Goal: Task Accomplishment & Management: Manage account settings

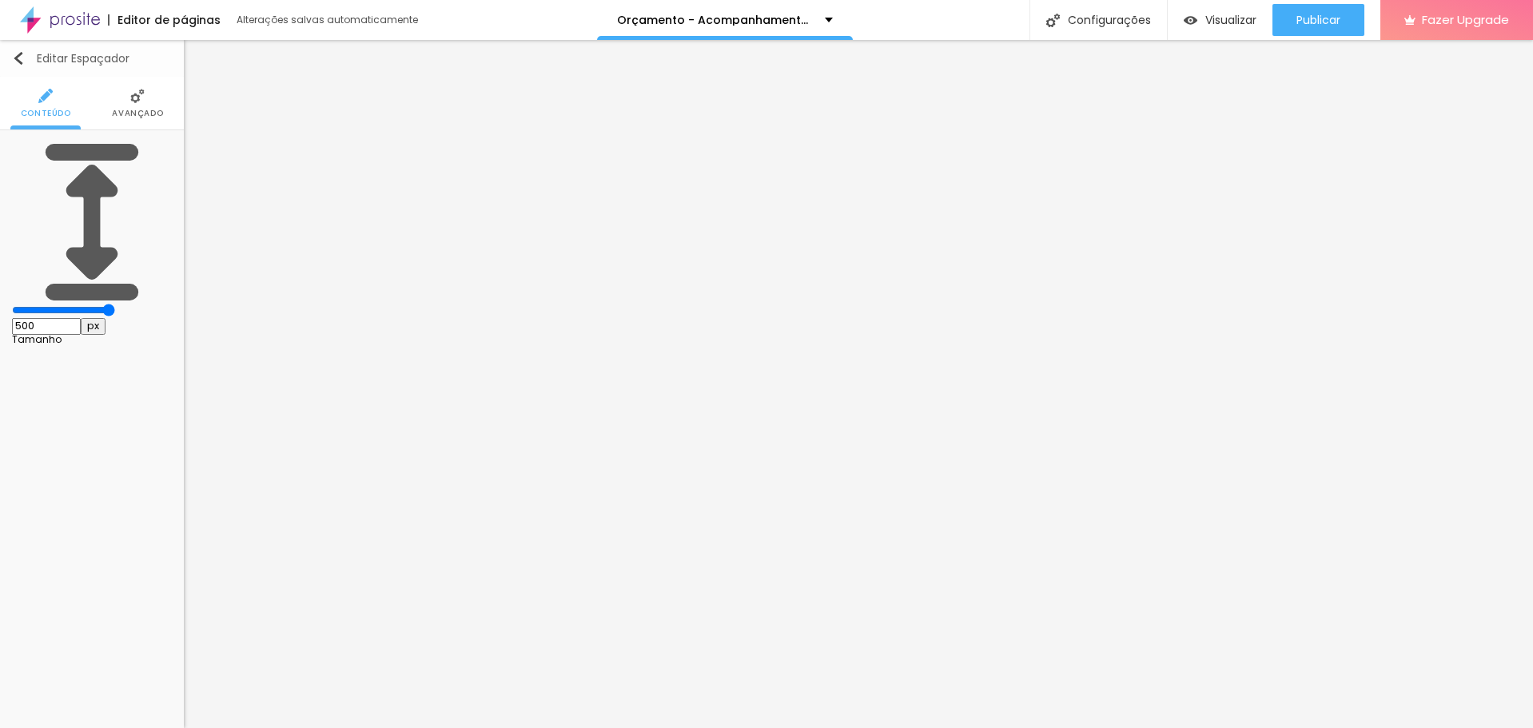
click at [14, 57] on img "button" at bounding box center [18, 58] width 13 height 13
click at [15, 47] on button "Editar Espaçador" at bounding box center [92, 58] width 184 height 37
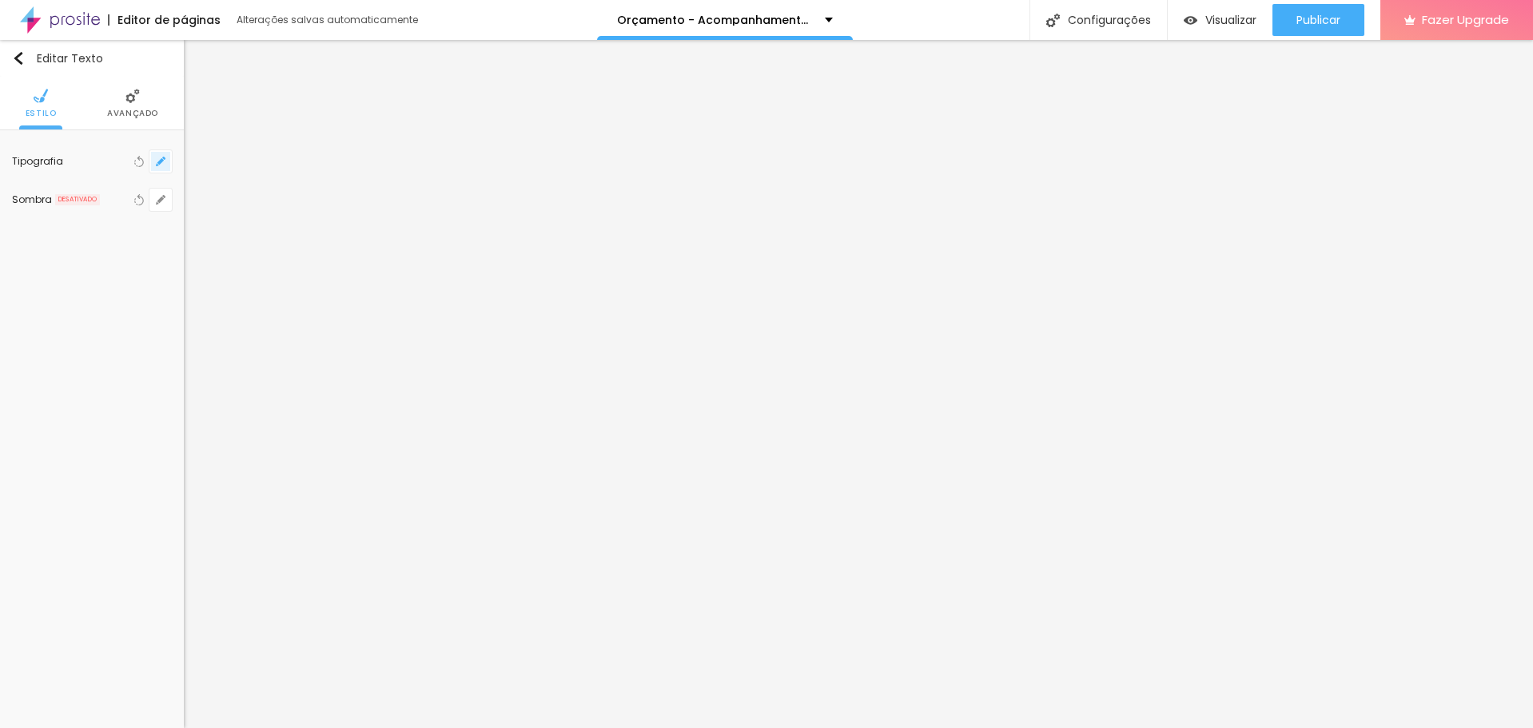
click at [165, 168] on button "button" at bounding box center [160, 161] width 22 height 22
click at [162, 161] on icon "button" at bounding box center [160, 161] width 6 height 6
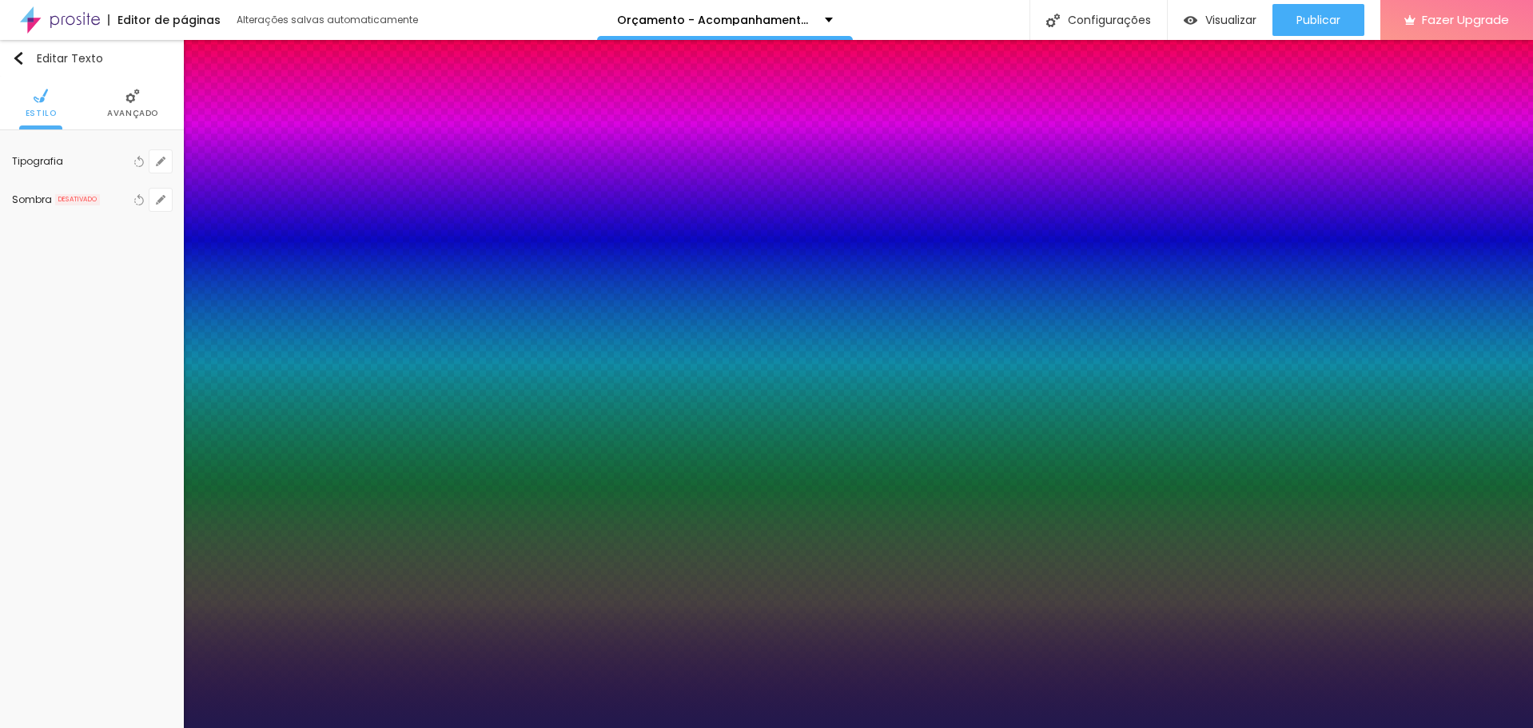
type input "1"
select select "Actor-Regular"
type input "1"
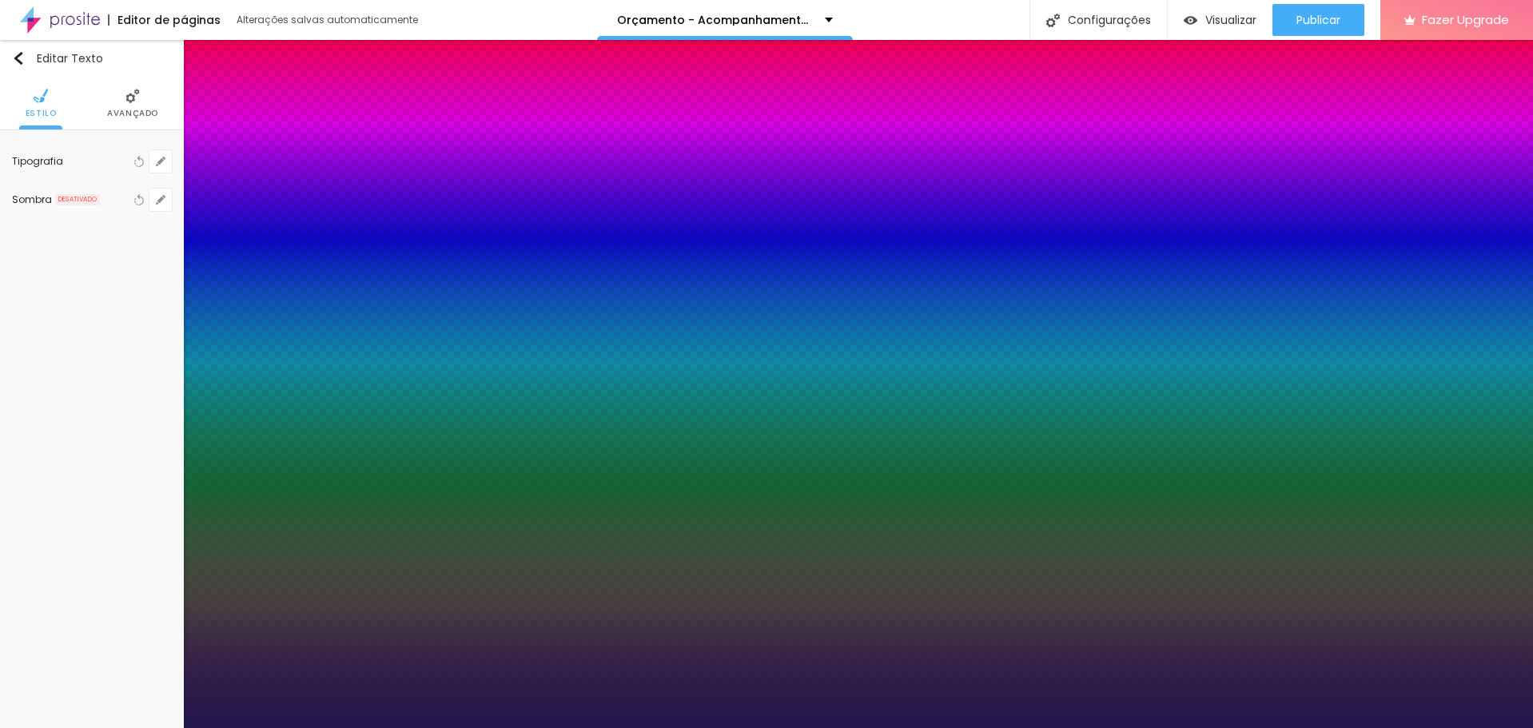
select select "Alegreya"
type input "1"
select select "AlegreyaBlack"
type input "1"
select select "Alice"
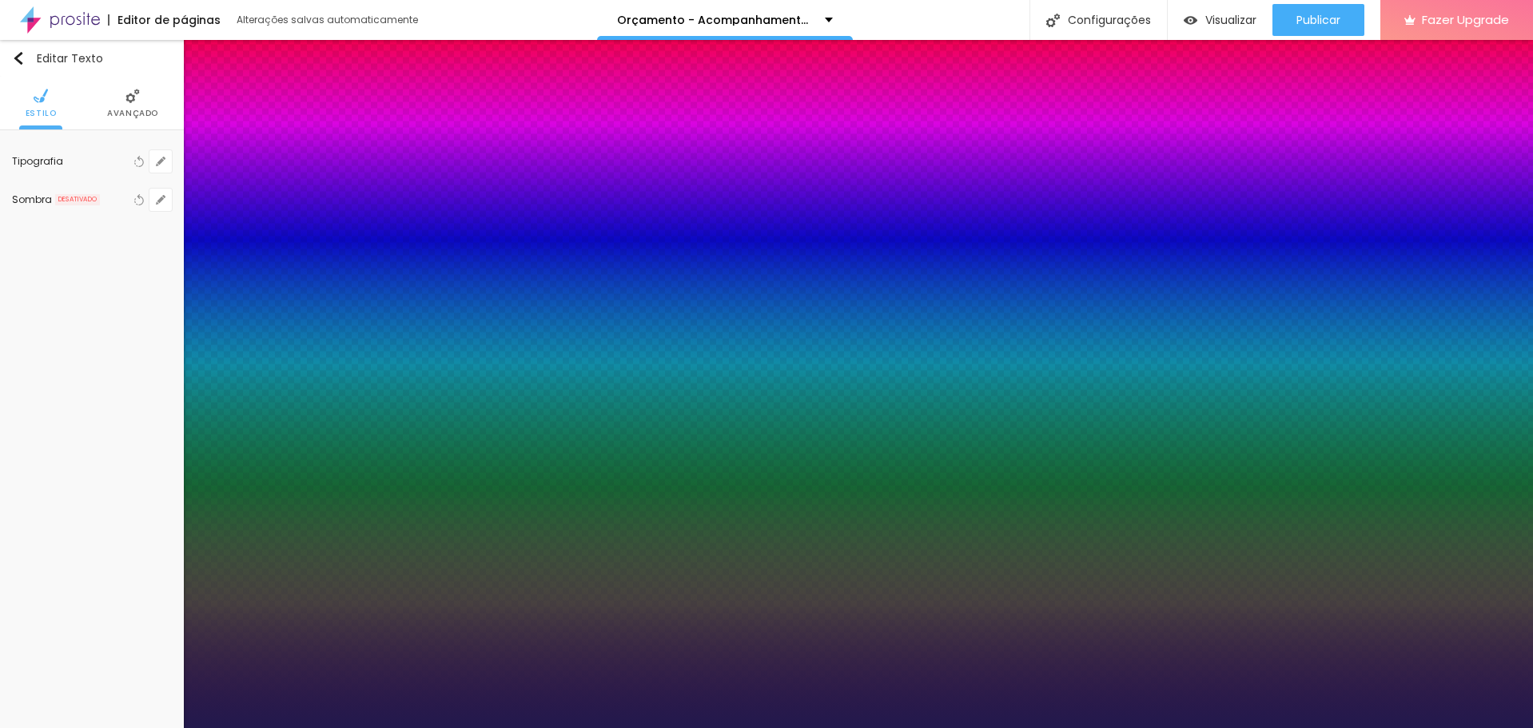
type input "1"
select select "[PERSON_NAME]"
type input "1"
select select "Allan-Regular"
type input "1"
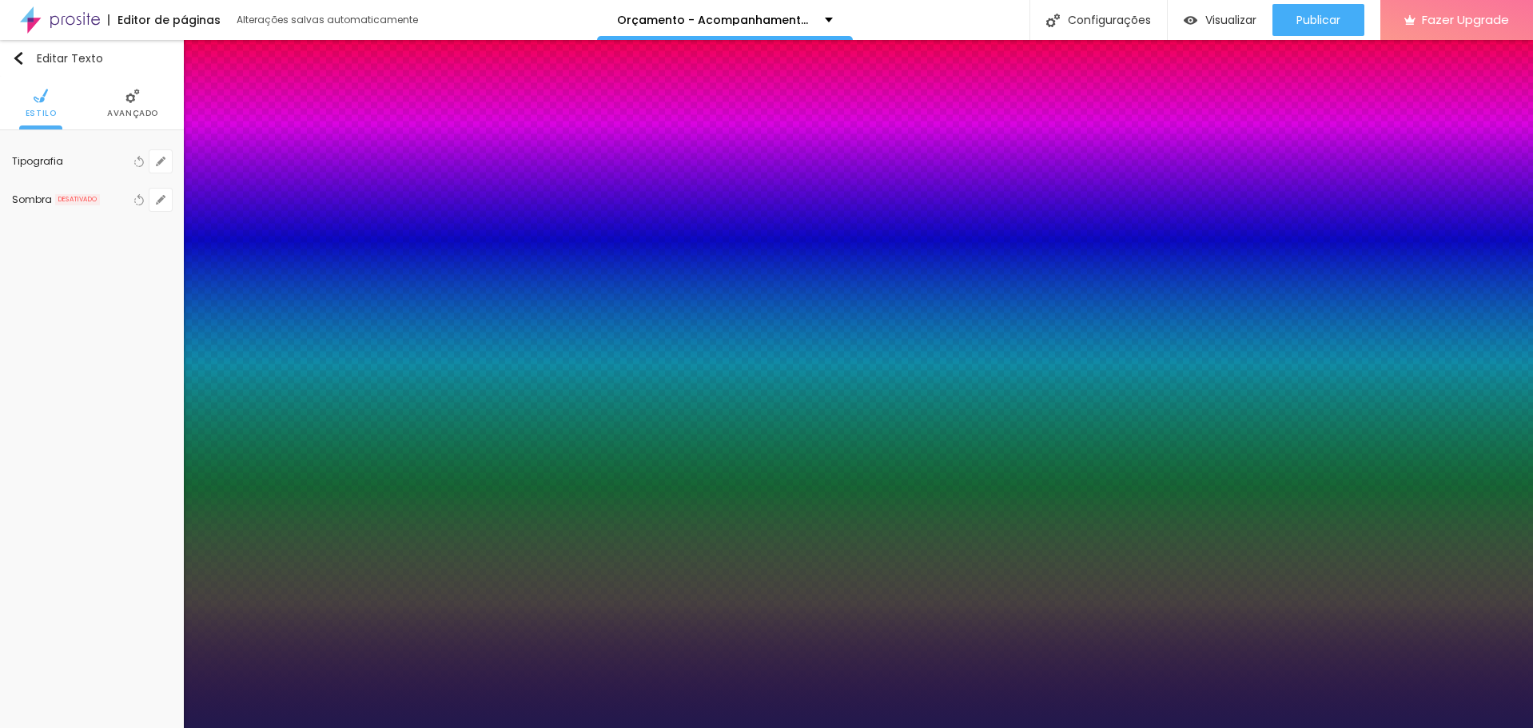
select select "Amaranth"
type input "1"
select select "Allan-Regular"
type input "1"
select select "Amaranth"
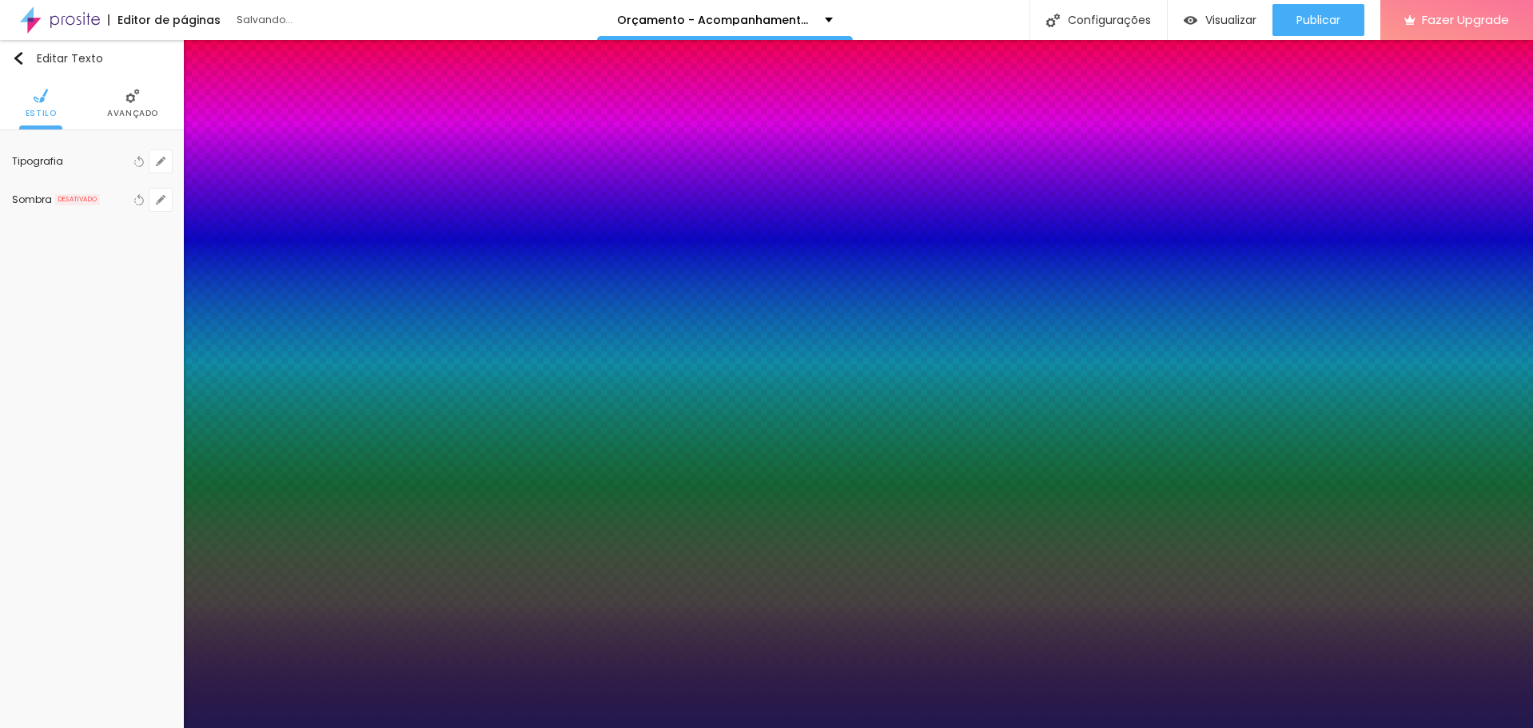
type input "1"
select select "AmaticaSC"
type input "1"
select select "AmaticSC"
type input "1"
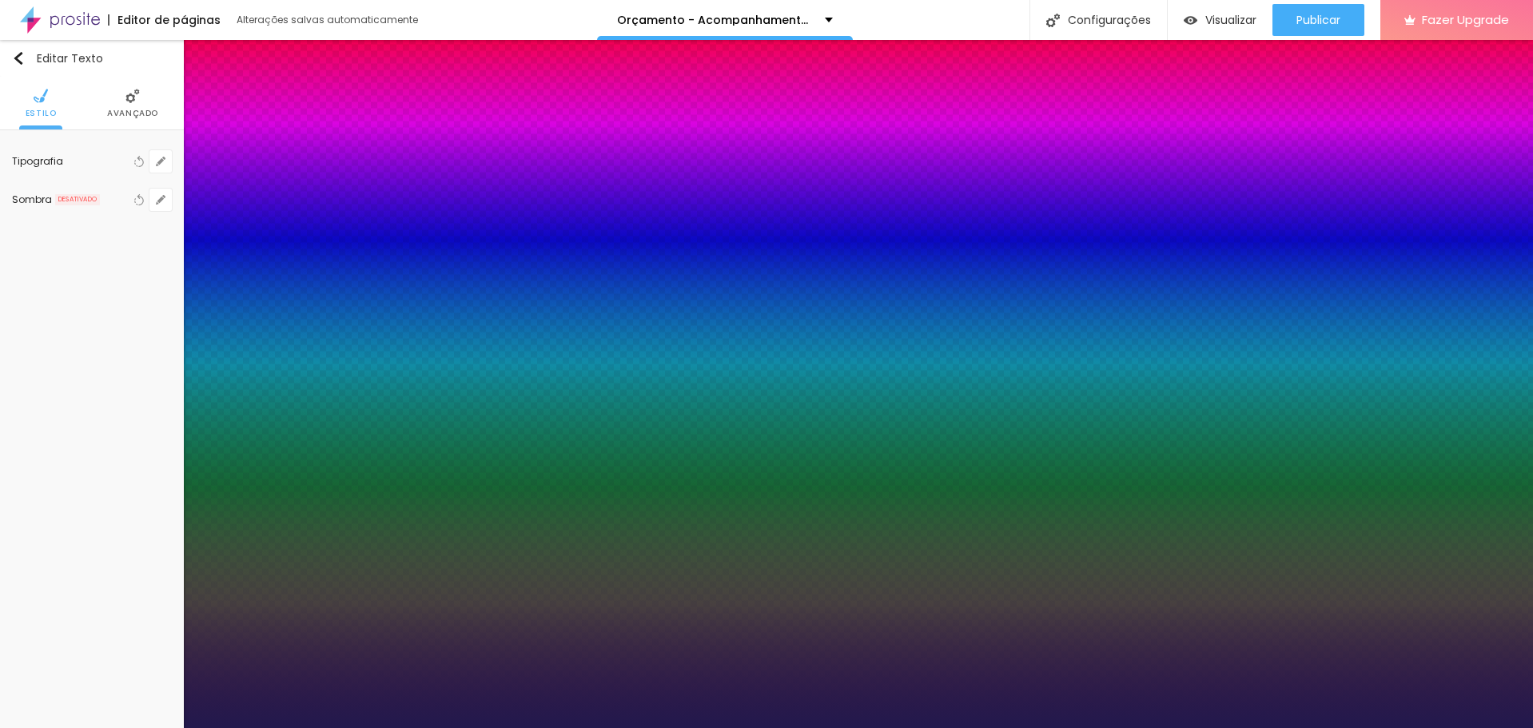
select select "Amita-Bold"
type input "1"
select select "Amita-Regular"
type input "1"
select select "[GEOGRAPHIC_DATA]"
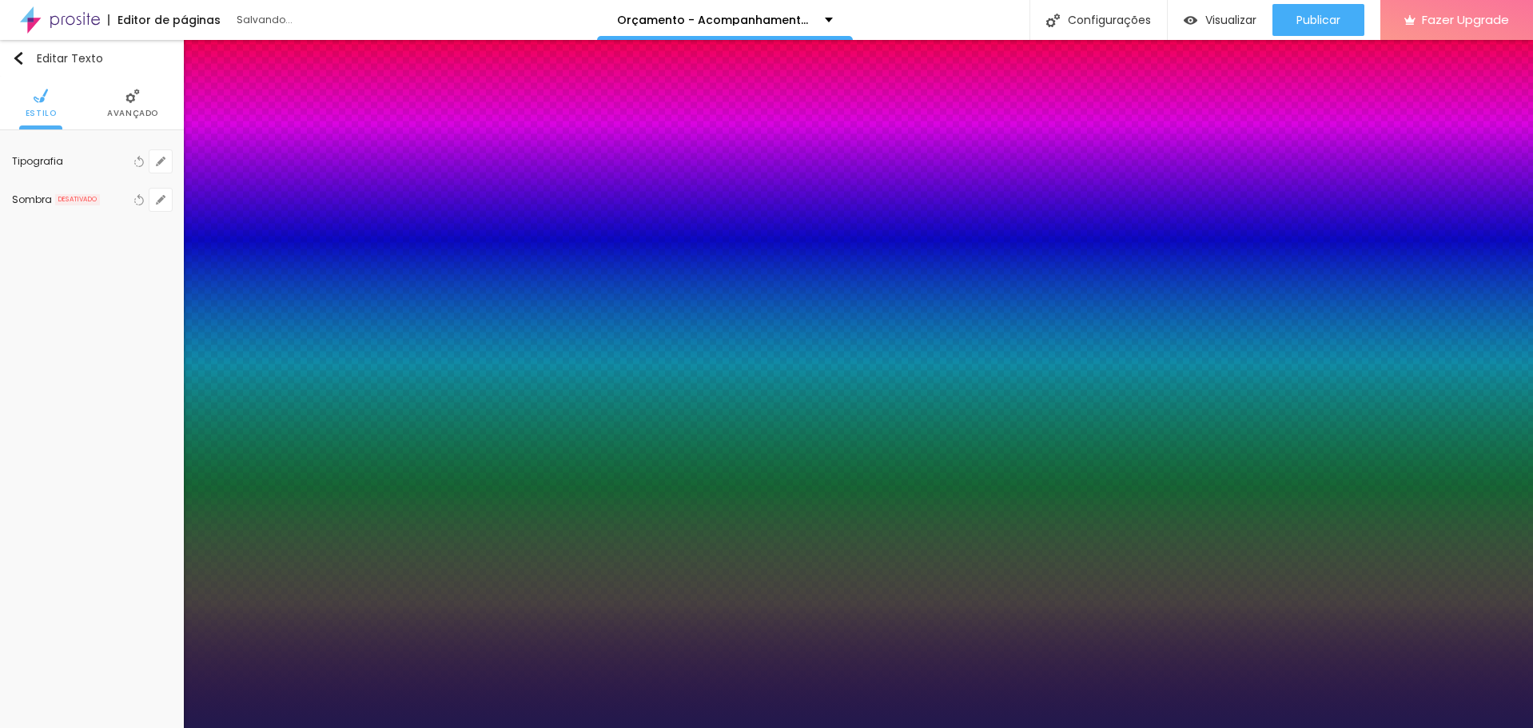
type input "1"
select select "AnonymousPro-Bold"
type input "1"
select select "AnonymousPro-Italic"
type input "1"
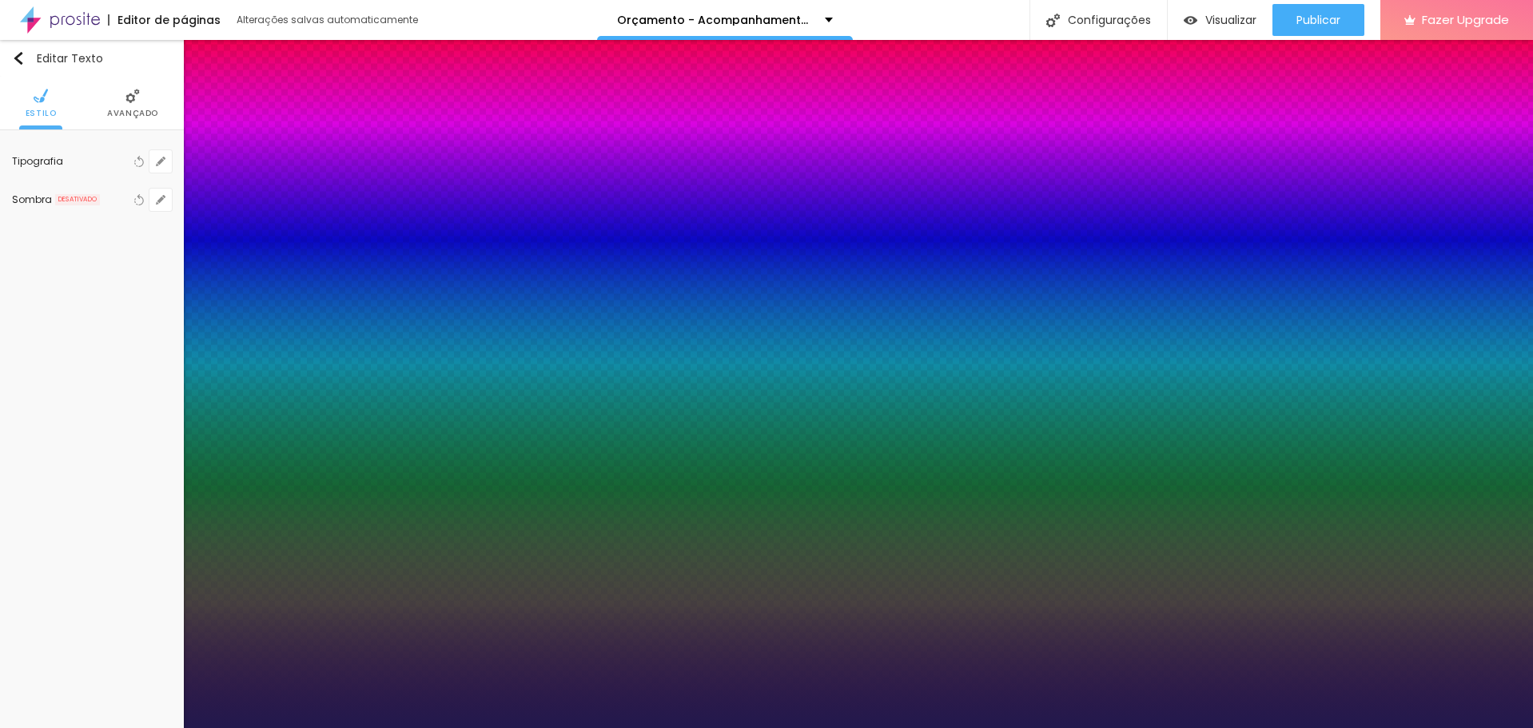
select select "AnonymousPro-Regular"
type input "1"
select select "Arapey"
type input "1"
select select "Archivo-Bold"
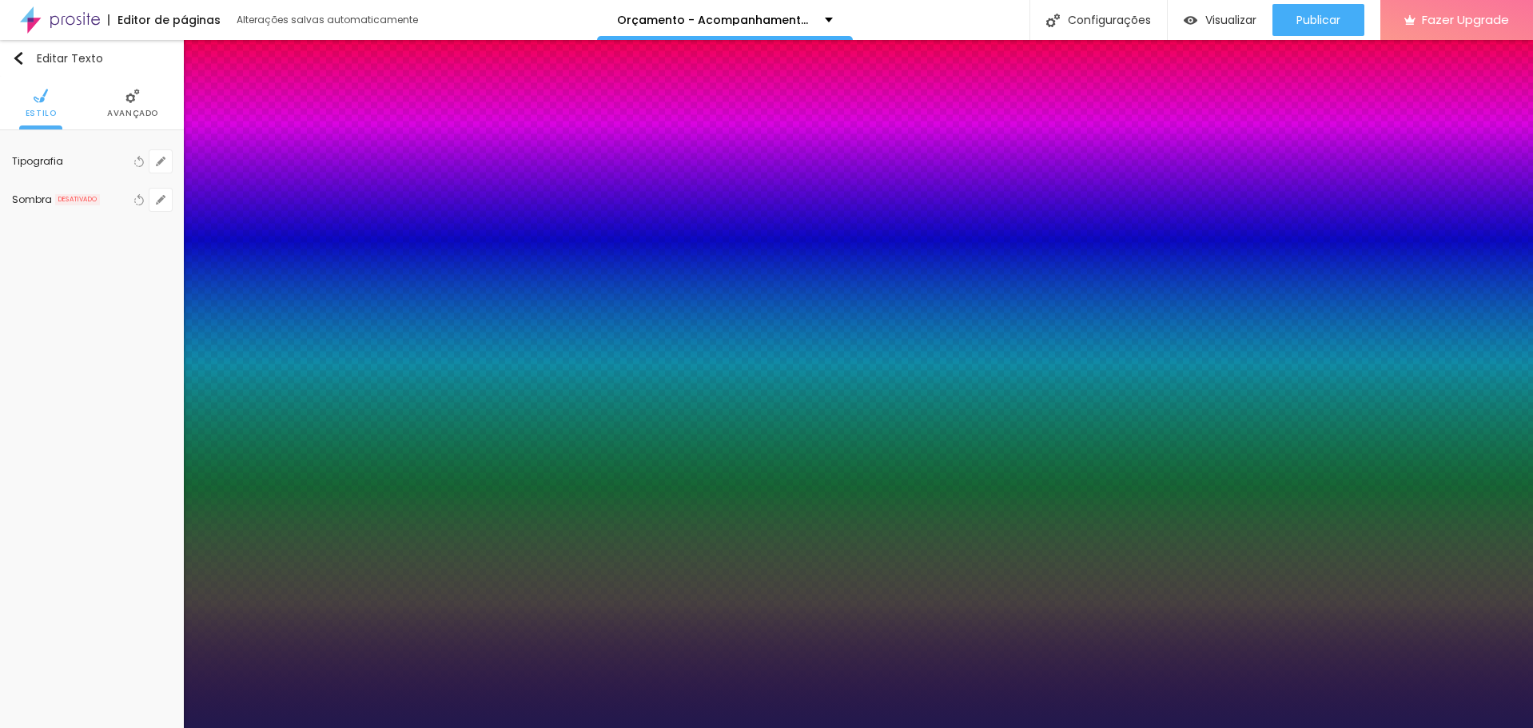
type input "1"
select select "Archivo-Italic"
type input "1"
select select "Archivo-Regular"
type input "1"
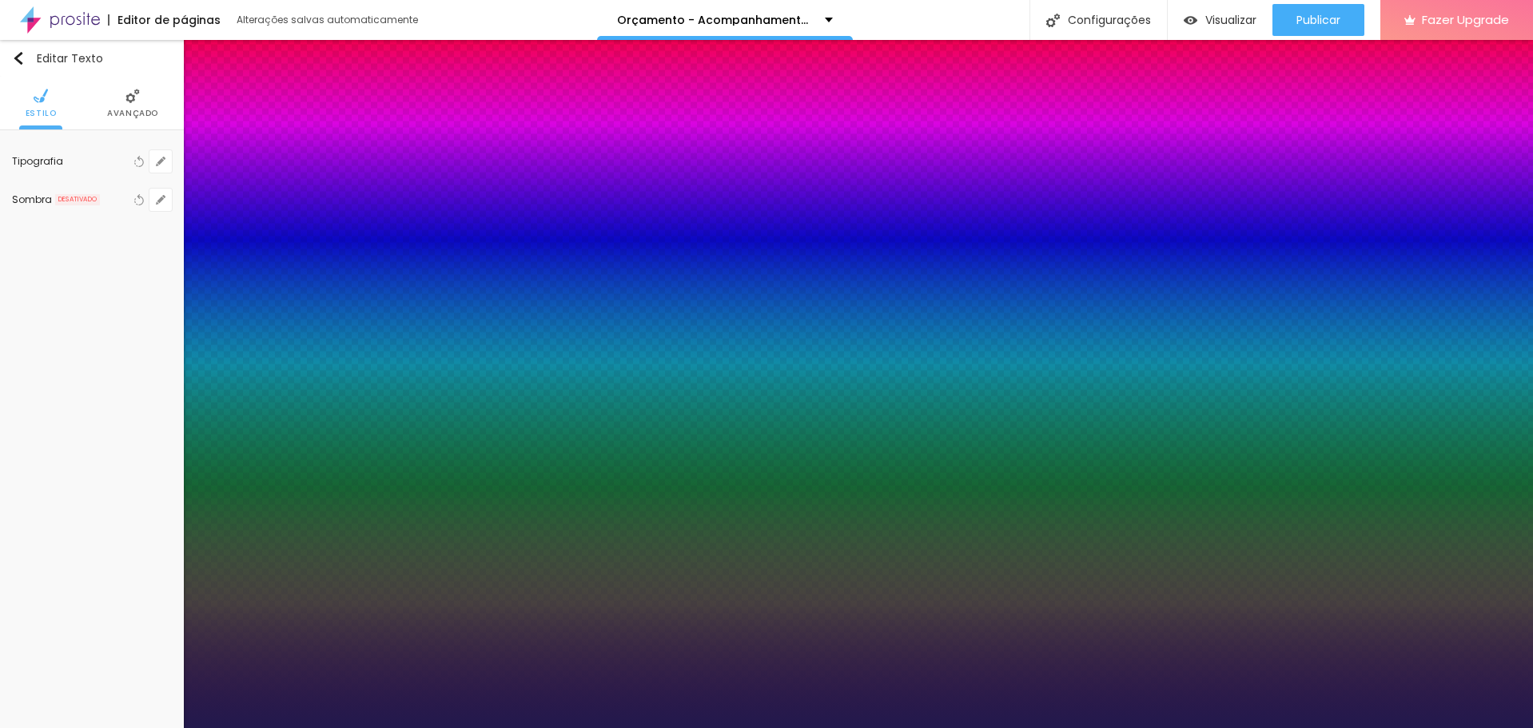
select select "ArefRuqaa"
type input "1"
select select "Arsenal-Bold"
type input "1"
select select "Arsenal-Italic"
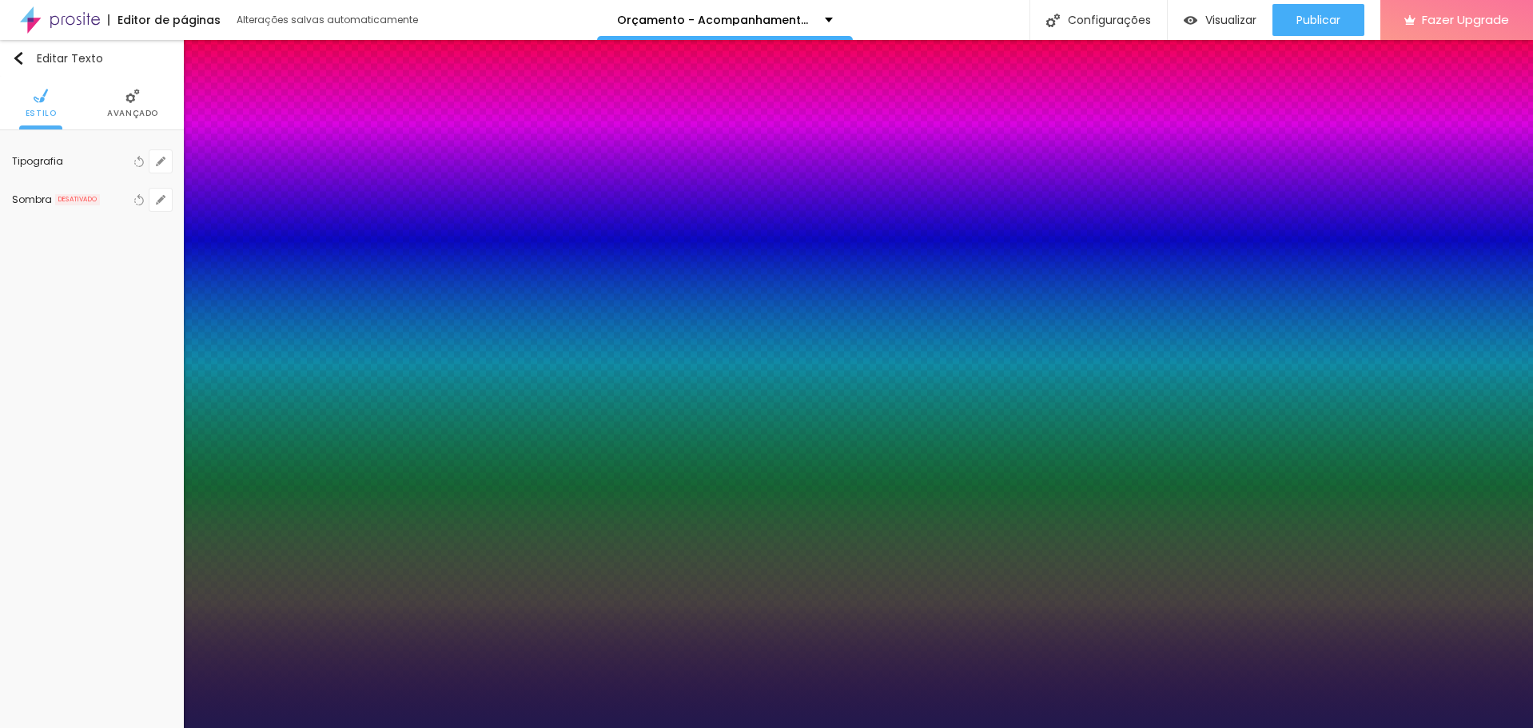
type input "1"
select select "Arsenal-Regular"
type input "1"
select select "Arvo"
type input "1"
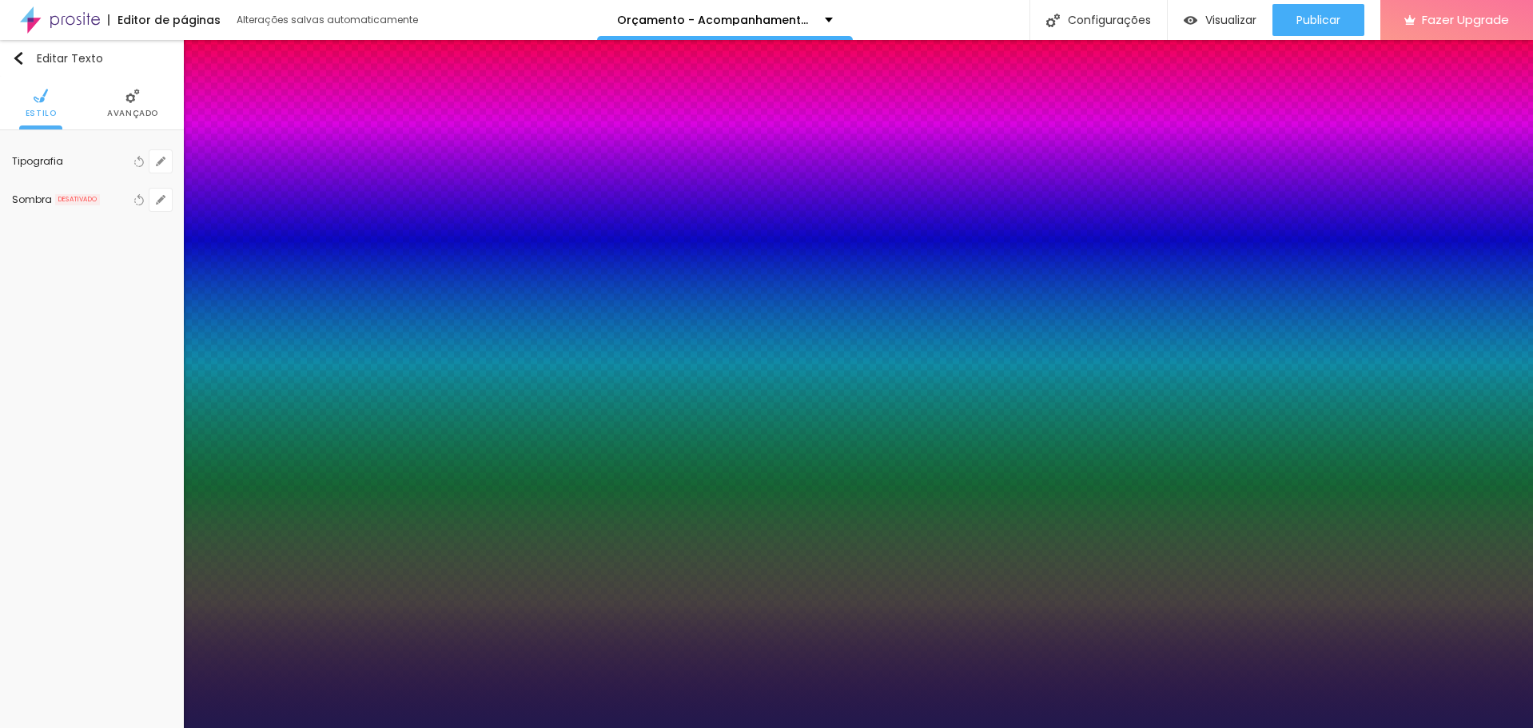
select select "Assistant"
type input "1"
select select "AssistantLight"
type input "1"
select select "AveriaLibre"
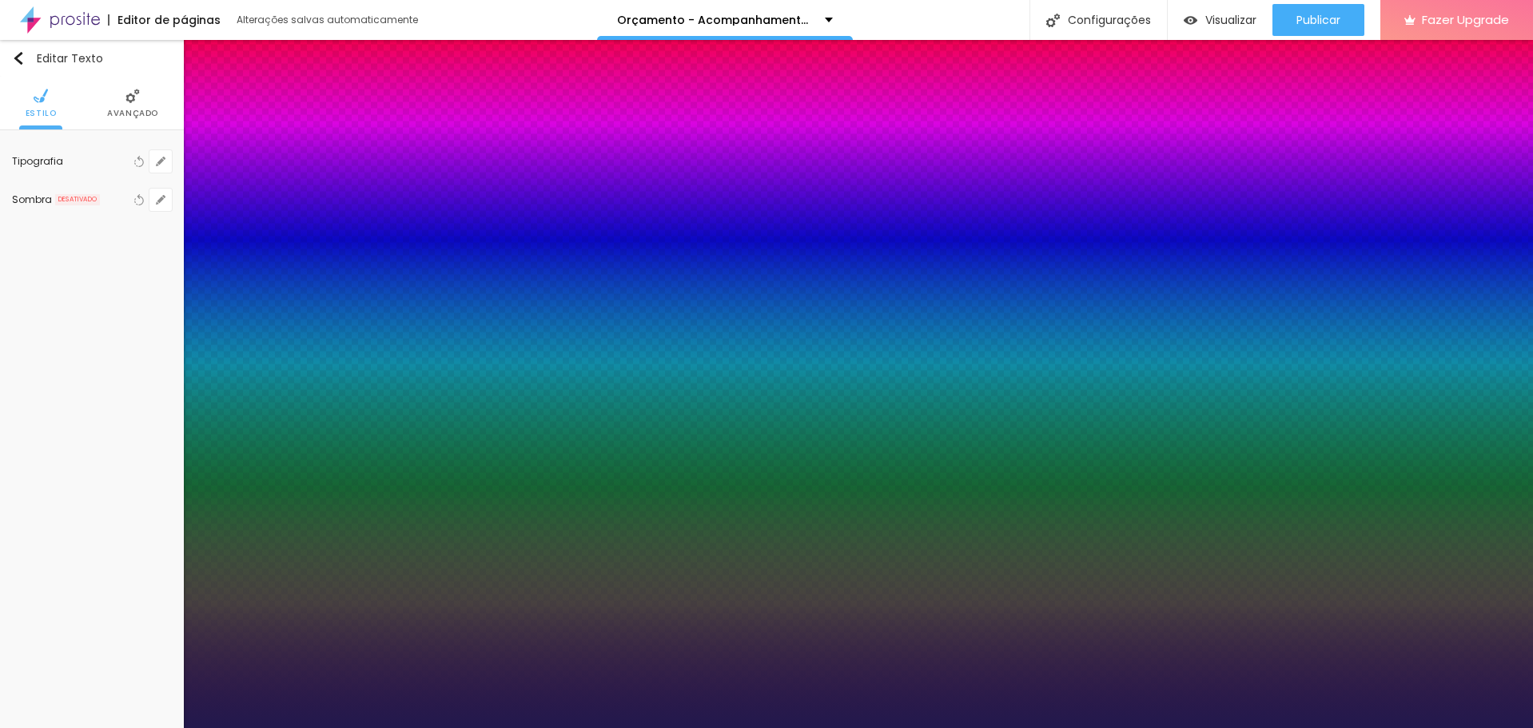
type input "1"
select select "AveriaLibreLight"
type input "1"
select select "AveriaSansLibre-Bold"
type input "1"
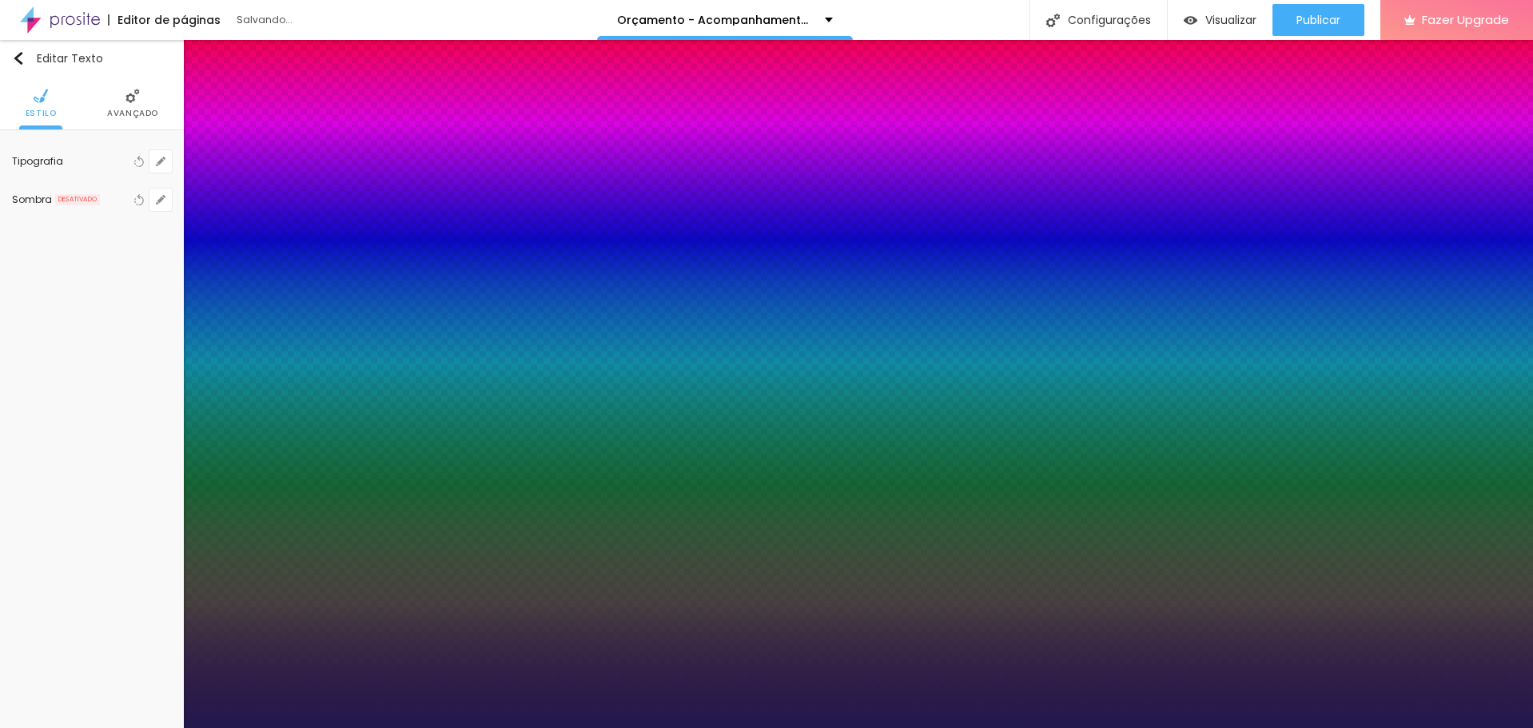
select select "AveriaSansLibre-Italic"
type input "1"
select select "AveriaSansLibre-Regular"
type input "1"
select select "Bangers-Regular"
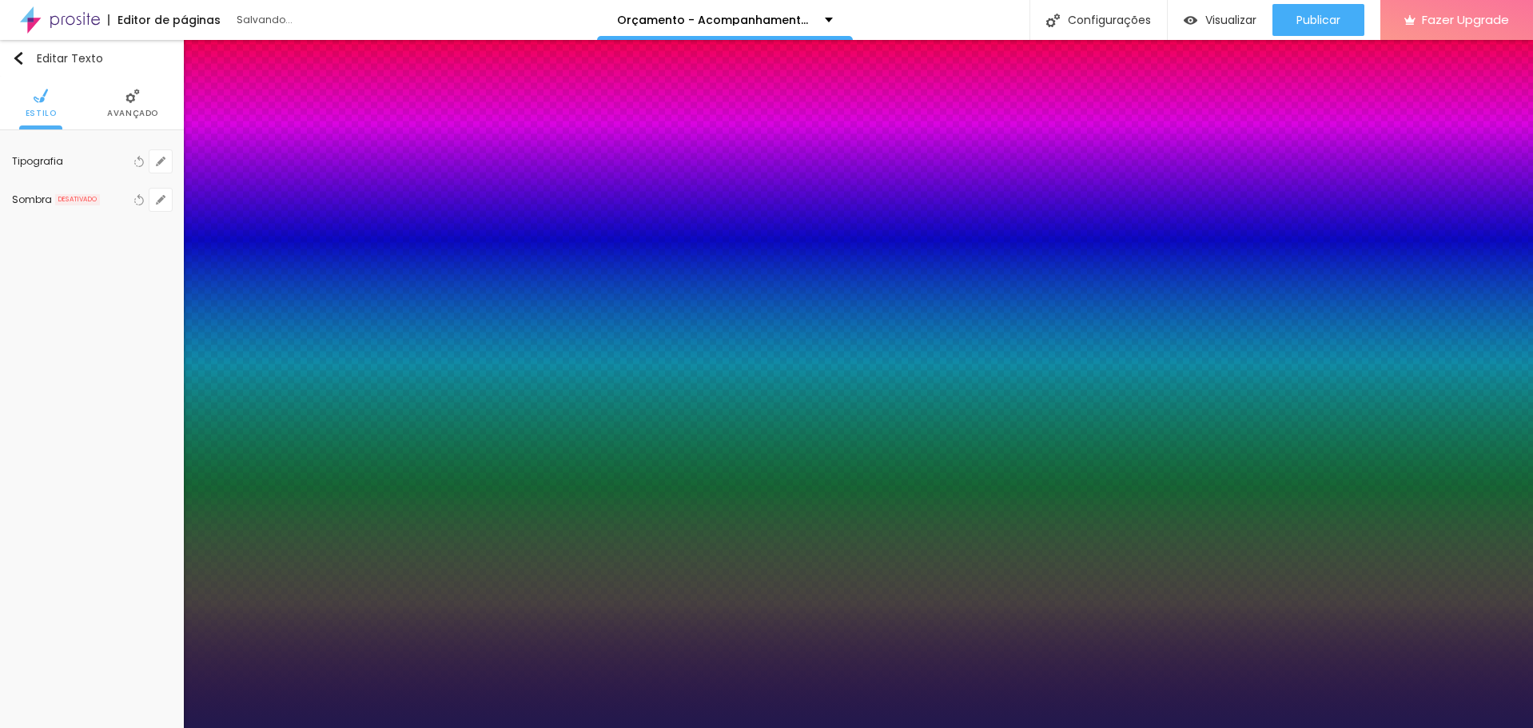
type input "1"
select select "Bentham-Regular"
type input "1"
select select "Bevan-Regular"
type input "1"
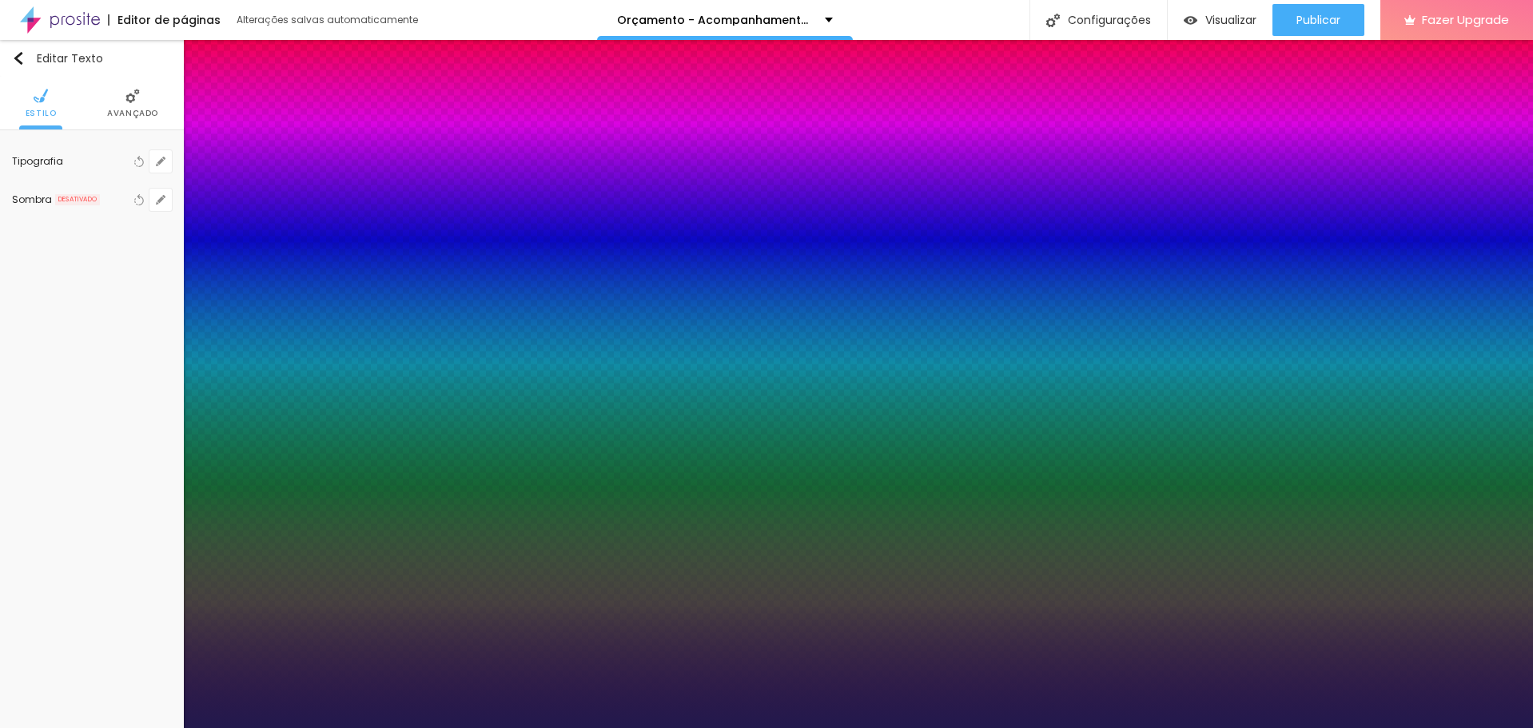
select select "BioRhyme"
type input "1"
select select "BioRhymeExtraBold"
type input "1"
select select "BioRhymeLight"
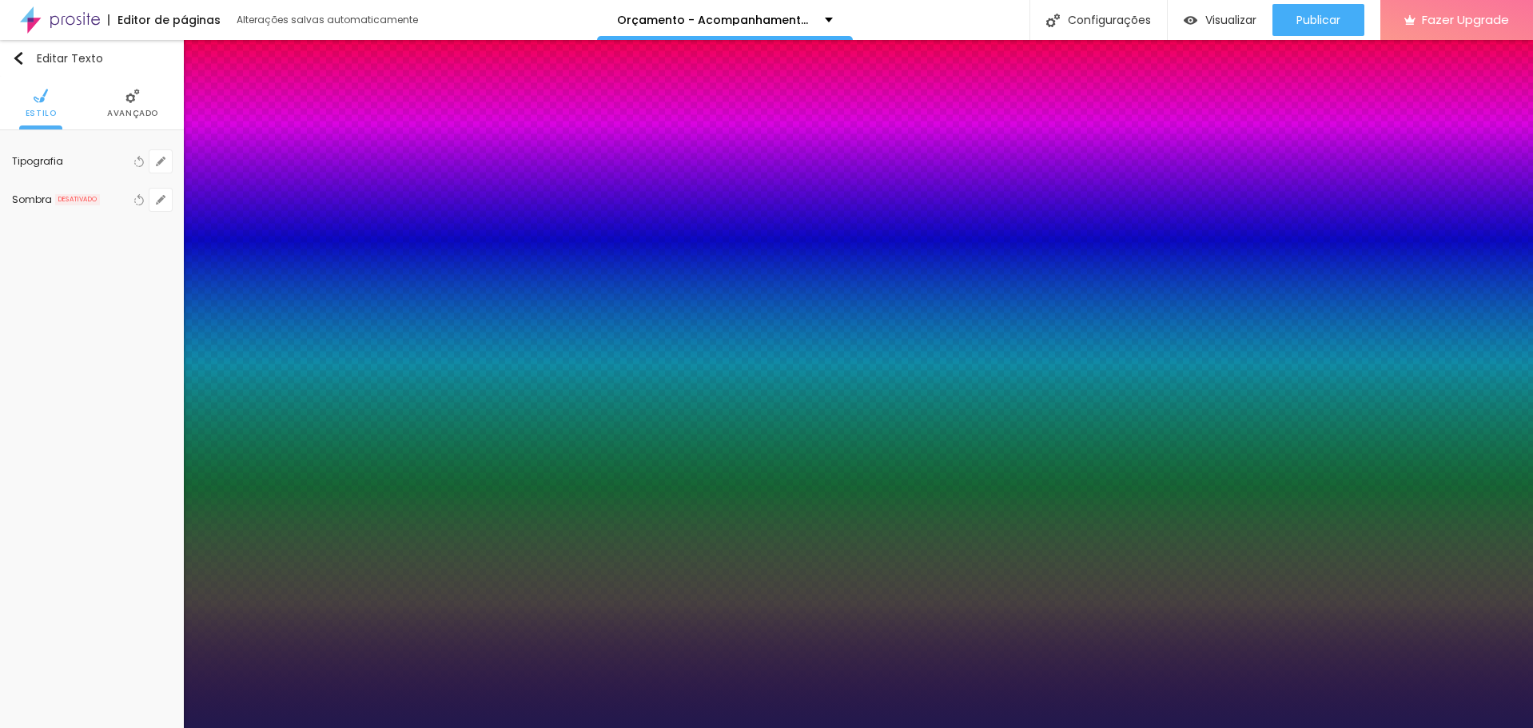
type input "1"
select select "Bitter"
type input "1"
select select "BreeSerif"
type input "1"
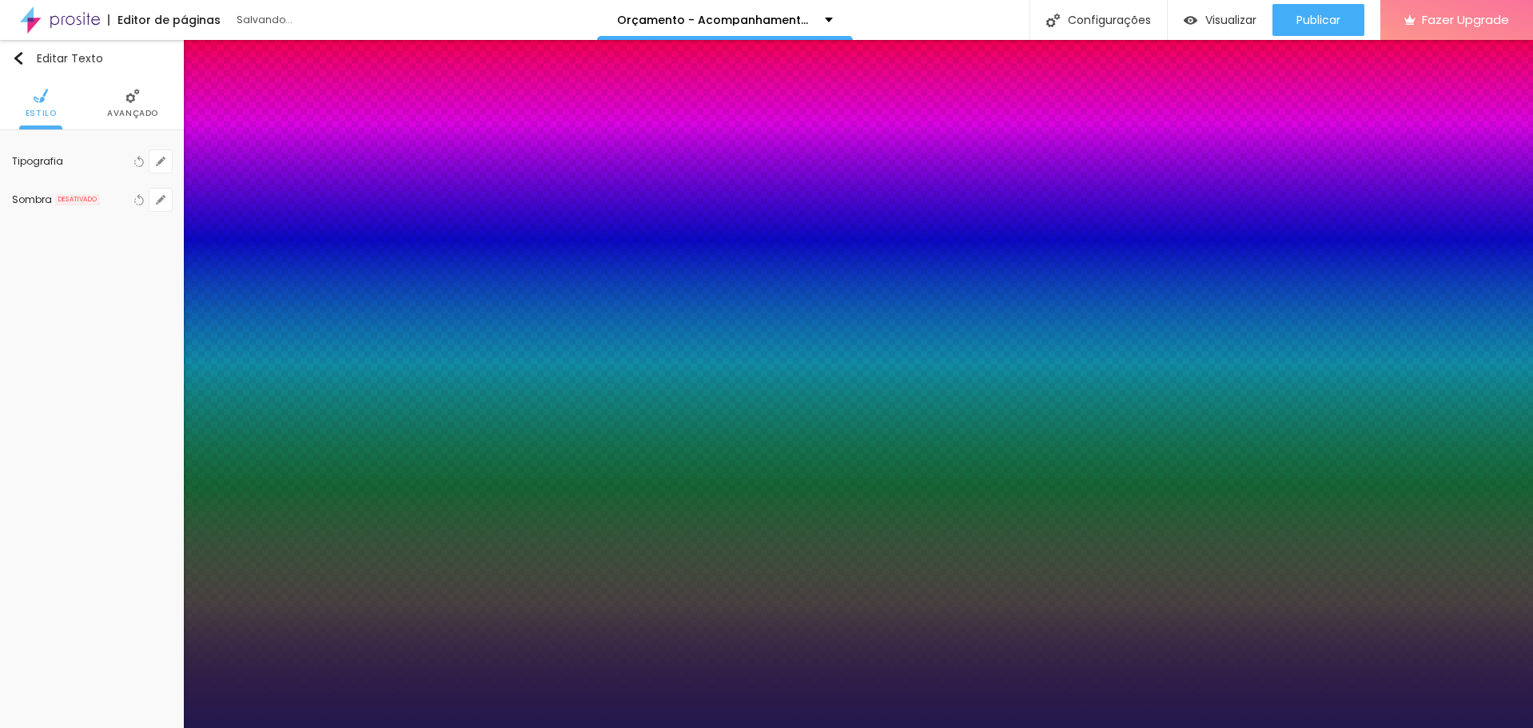
select select "ButterflyKids-Regular"
type input "1"
click at [854, 727] on div at bounding box center [766, 728] width 1533 height 0
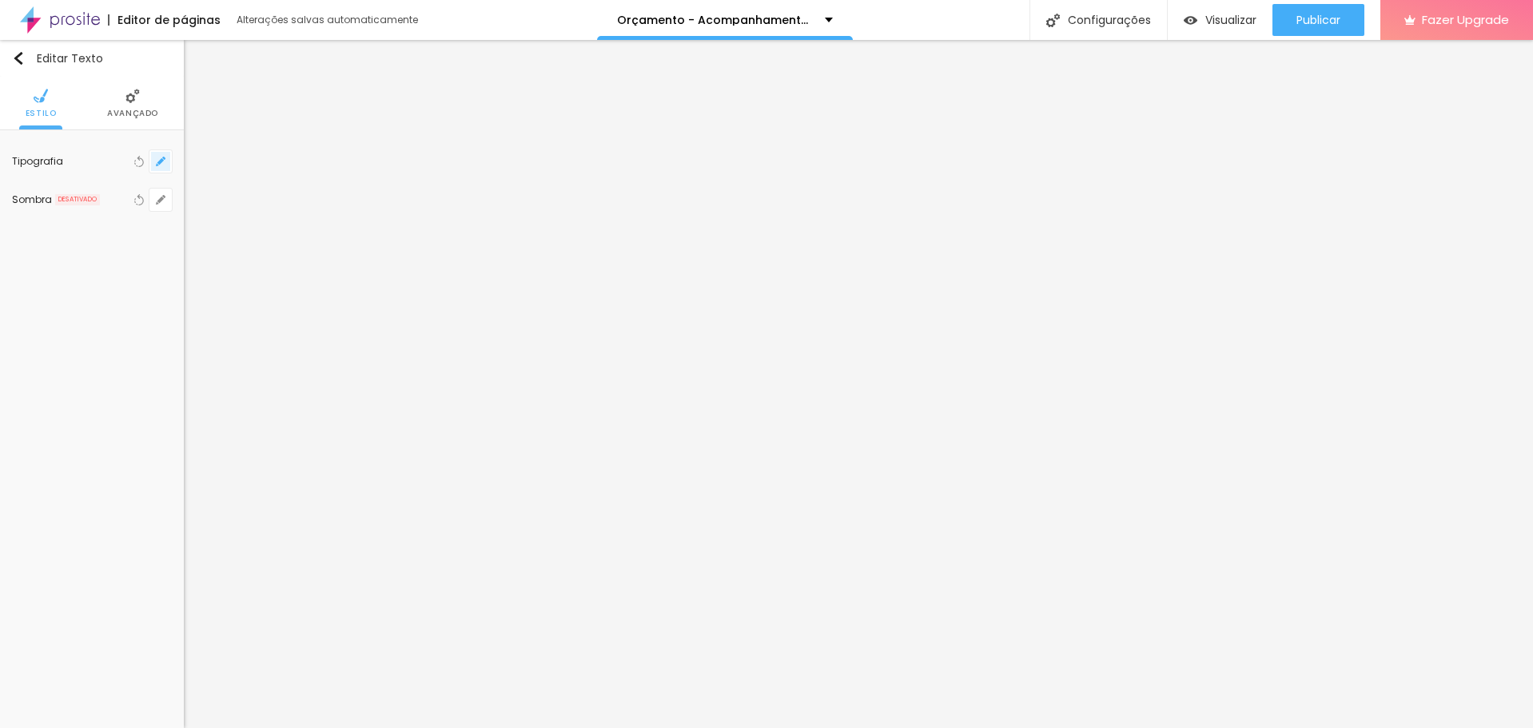
click at [166, 162] on button "button" at bounding box center [160, 161] width 22 height 22
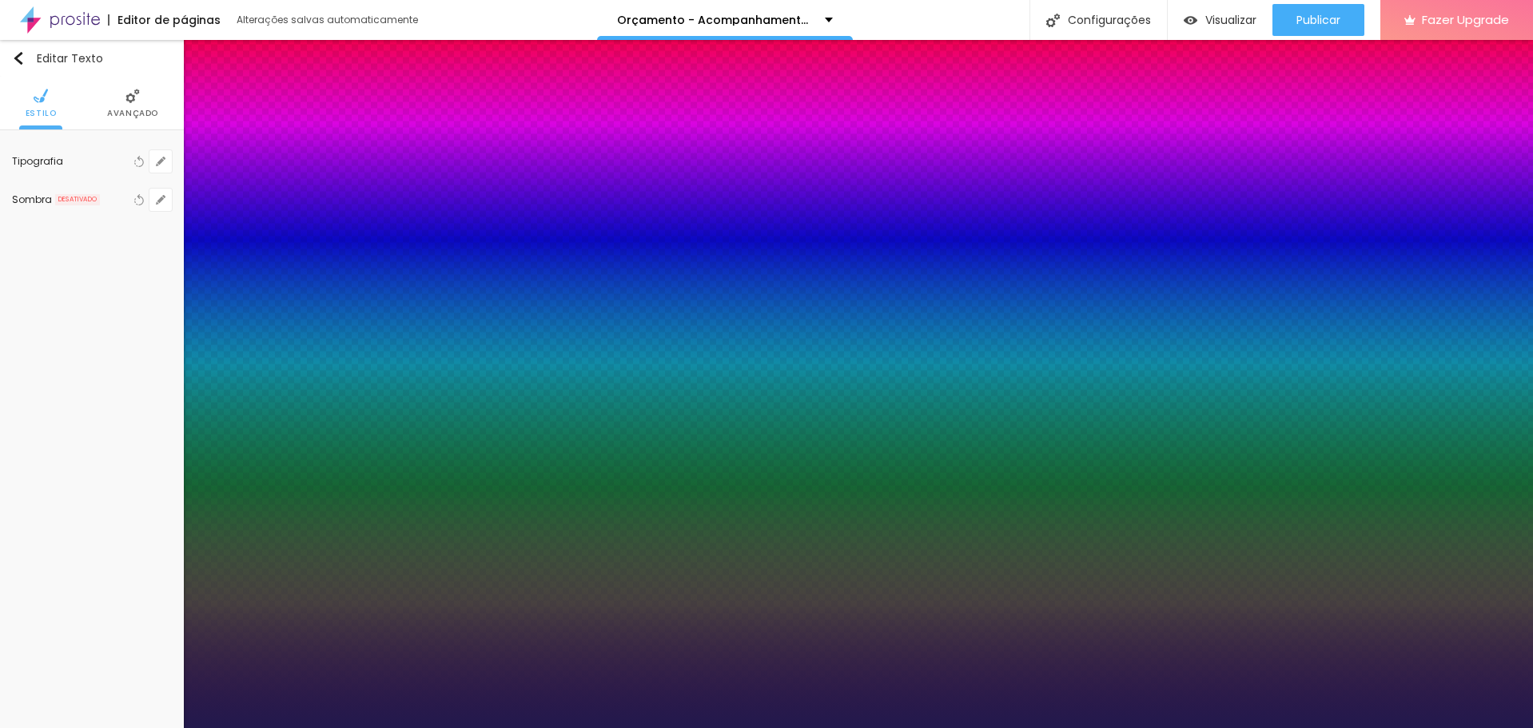
type input "1"
select select "Cousine-Italic"
type input "1"
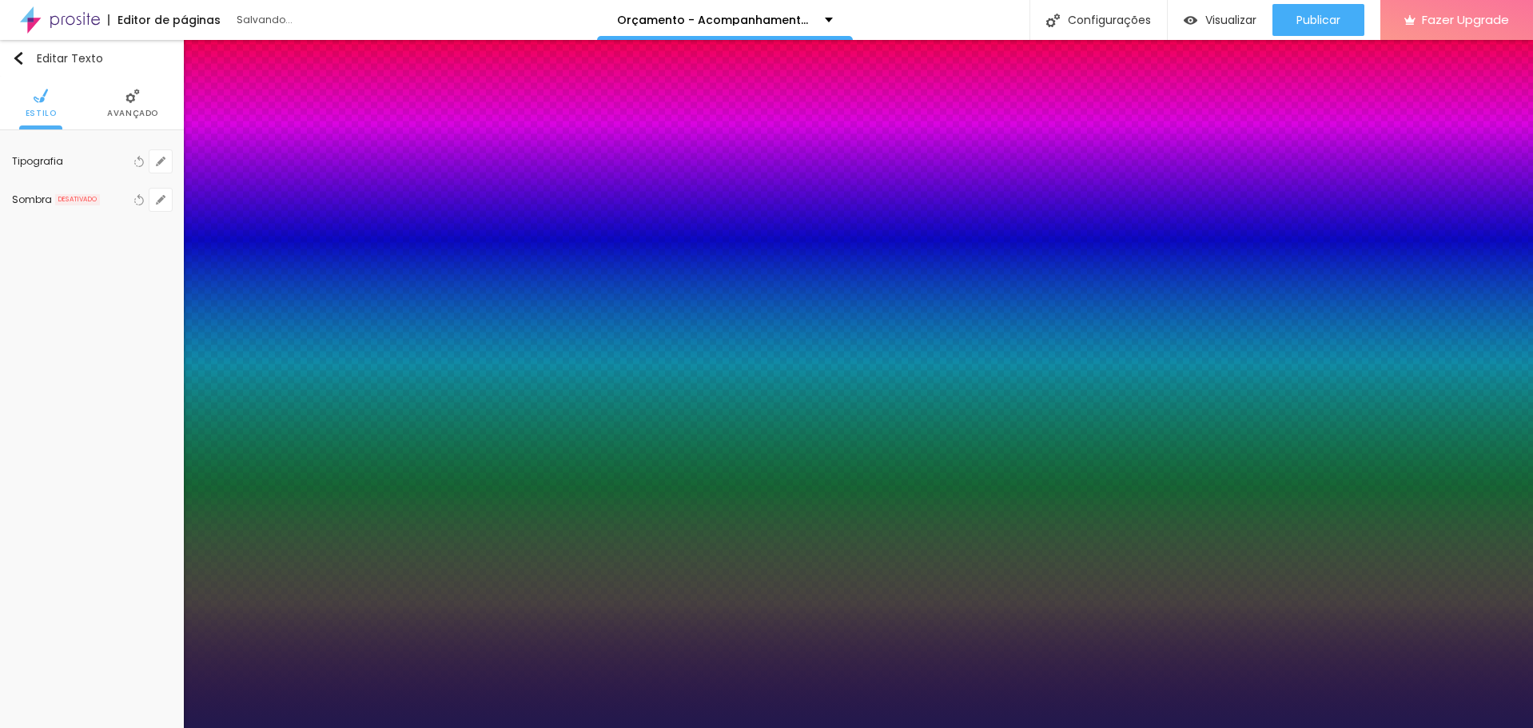
select select "Cousine-Regular"
type input "1"
select select "Creepster-Regular"
type input "1"
select select "CrimsonText"
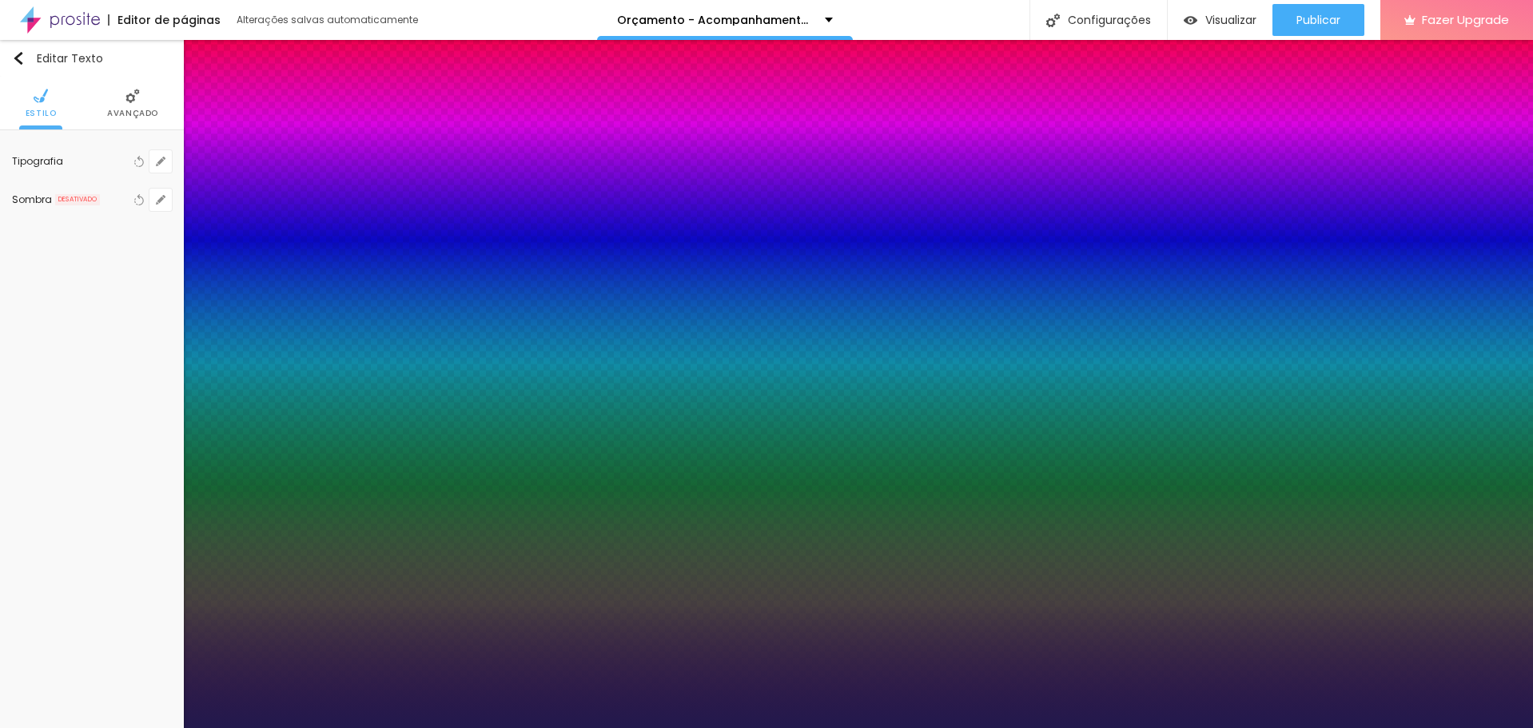
type input "1"
select select "CrimsonTextBold"
type input "1"
select select "Cuprum"
type input "1"
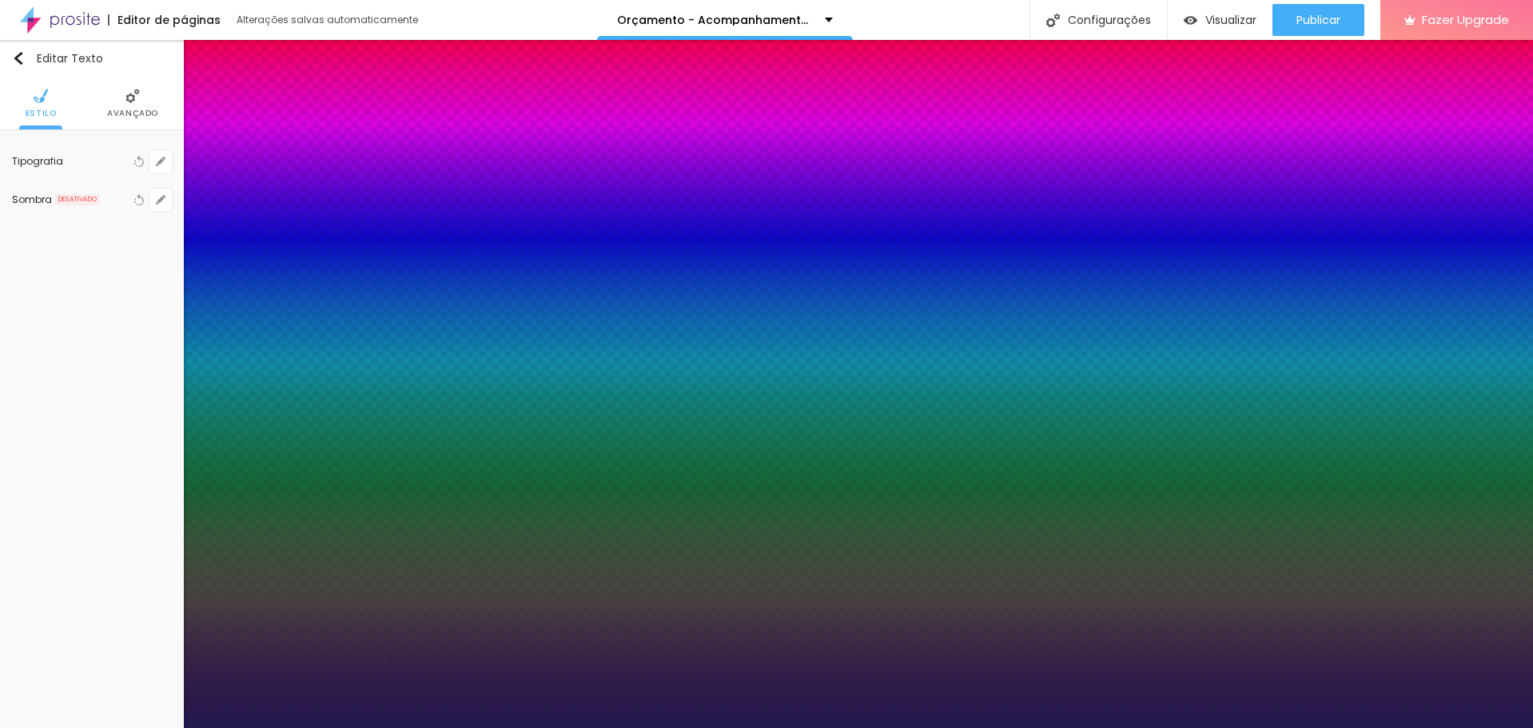
select select "CutiveMono"
type input "1"
select select "Cuprum"
type input "1"
select select "CrimsonTextBold"
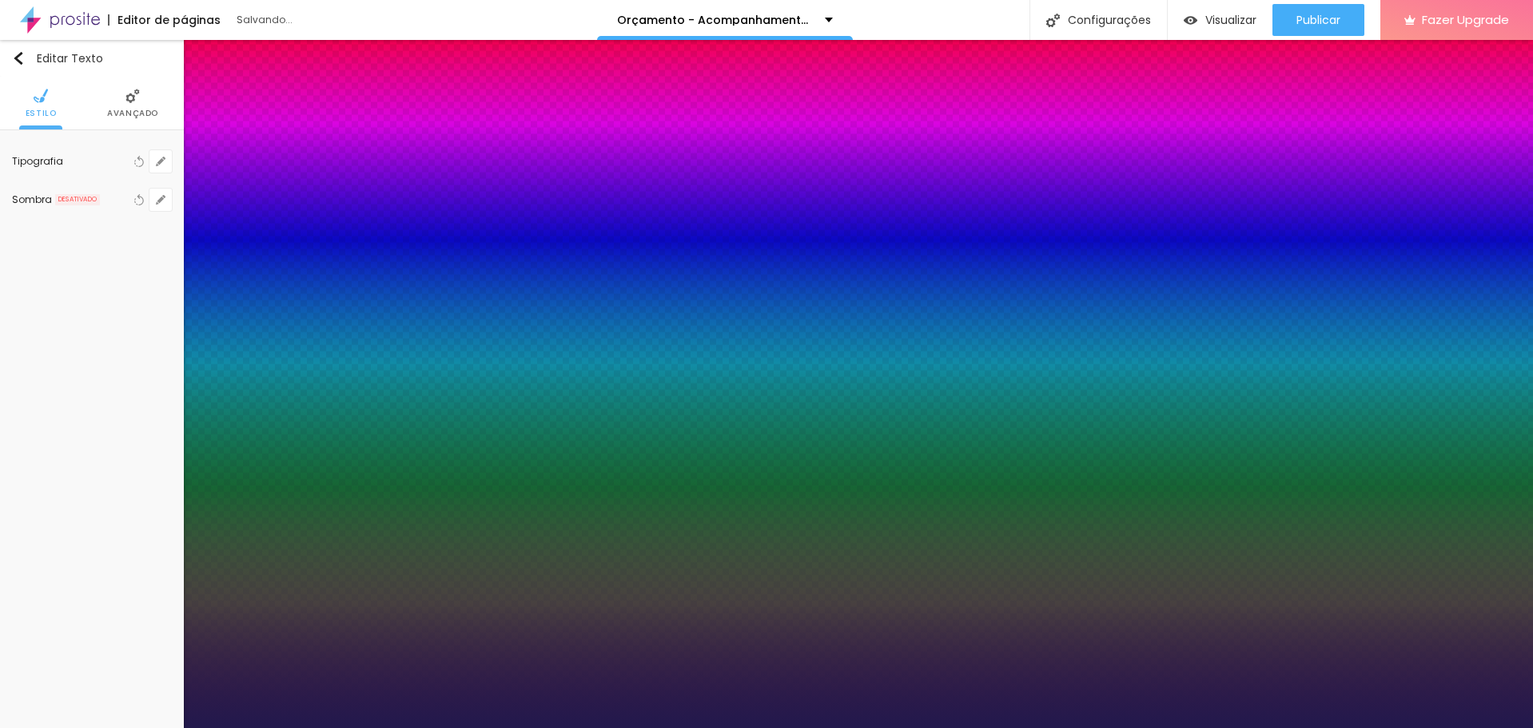
type input "1"
select select "CrimsonText"
type input "1"
select select "Creepster-Regular"
type input "1"
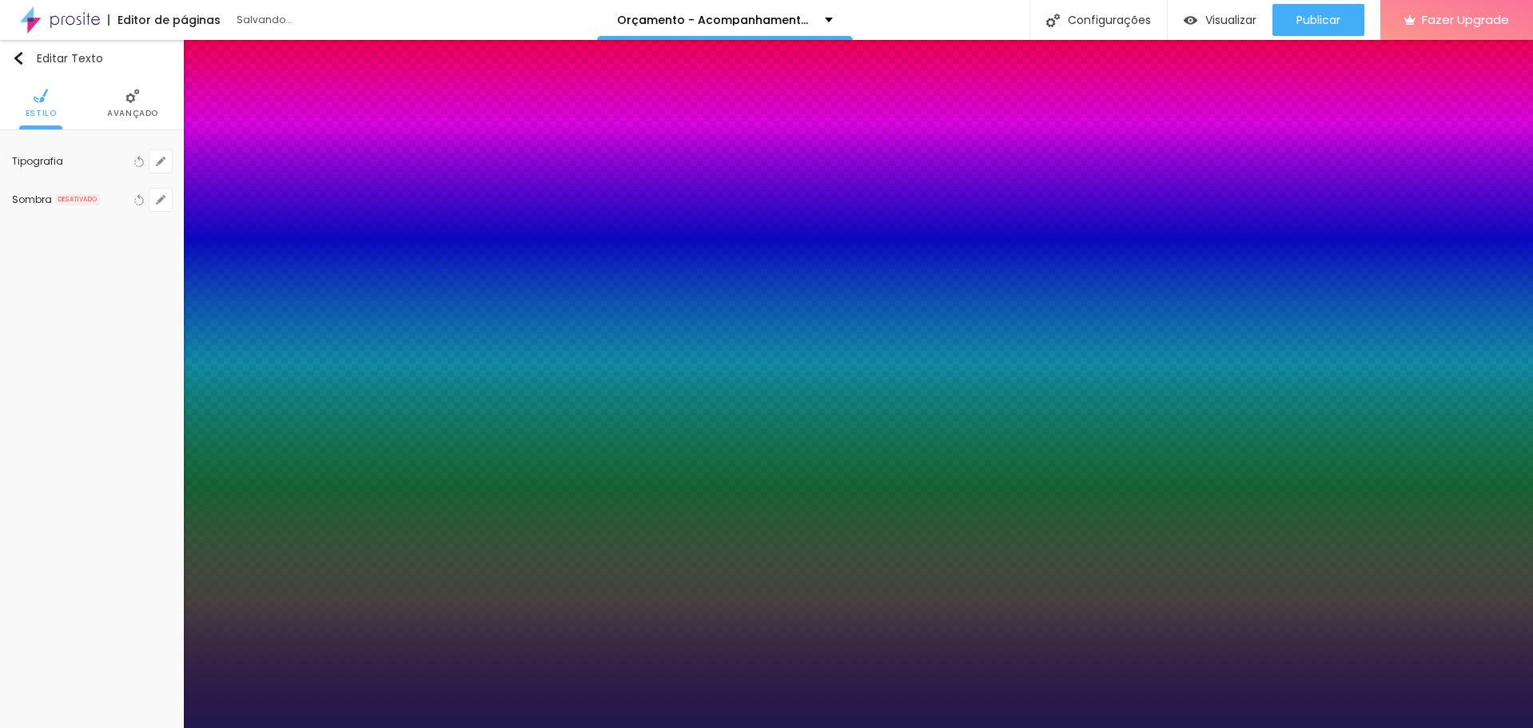
select select "Cousine-Regular"
type input "1"
select select "Creepster-Regular"
type input "1"
select select "CrimsonText"
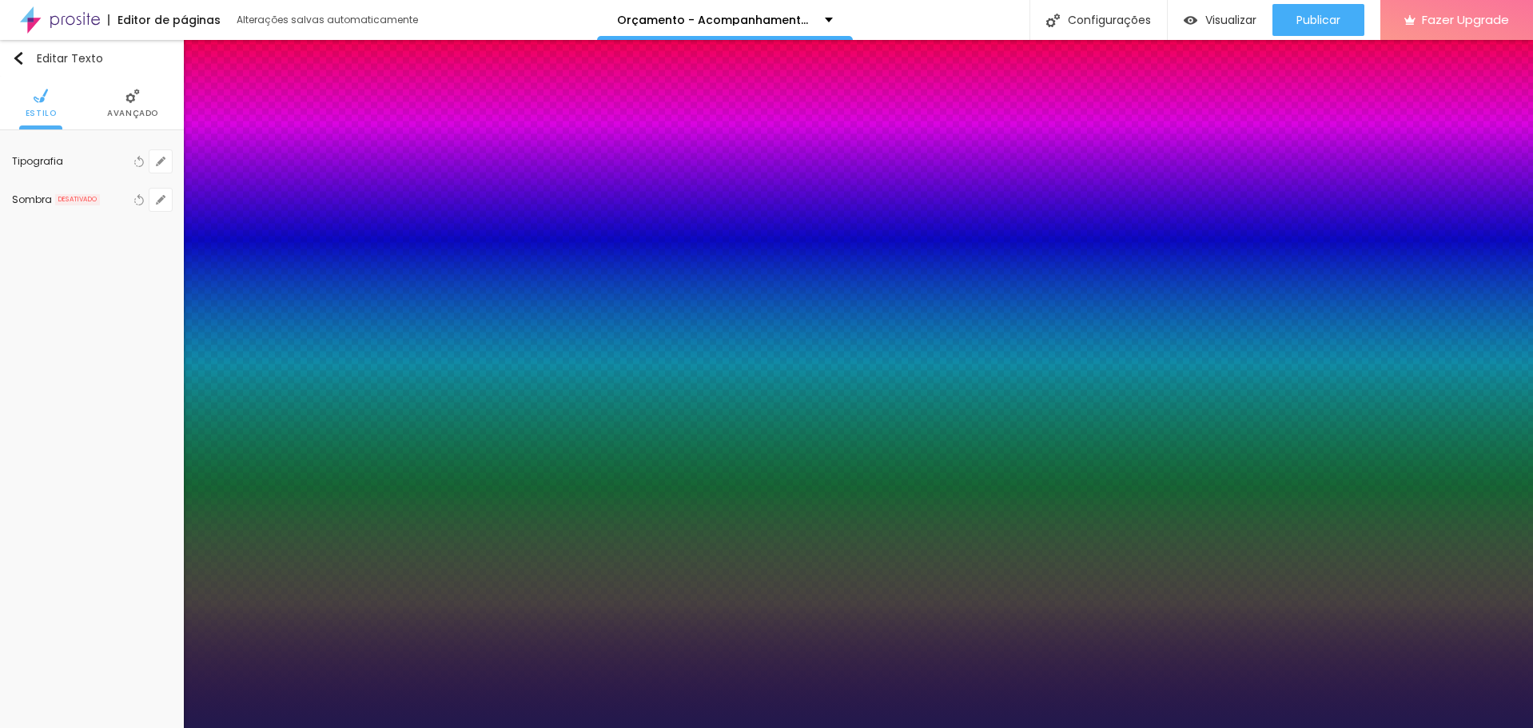
type input "1"
select select "CrimsonTextBold"
type input "1"
select select "Cuprum"
type input "1"
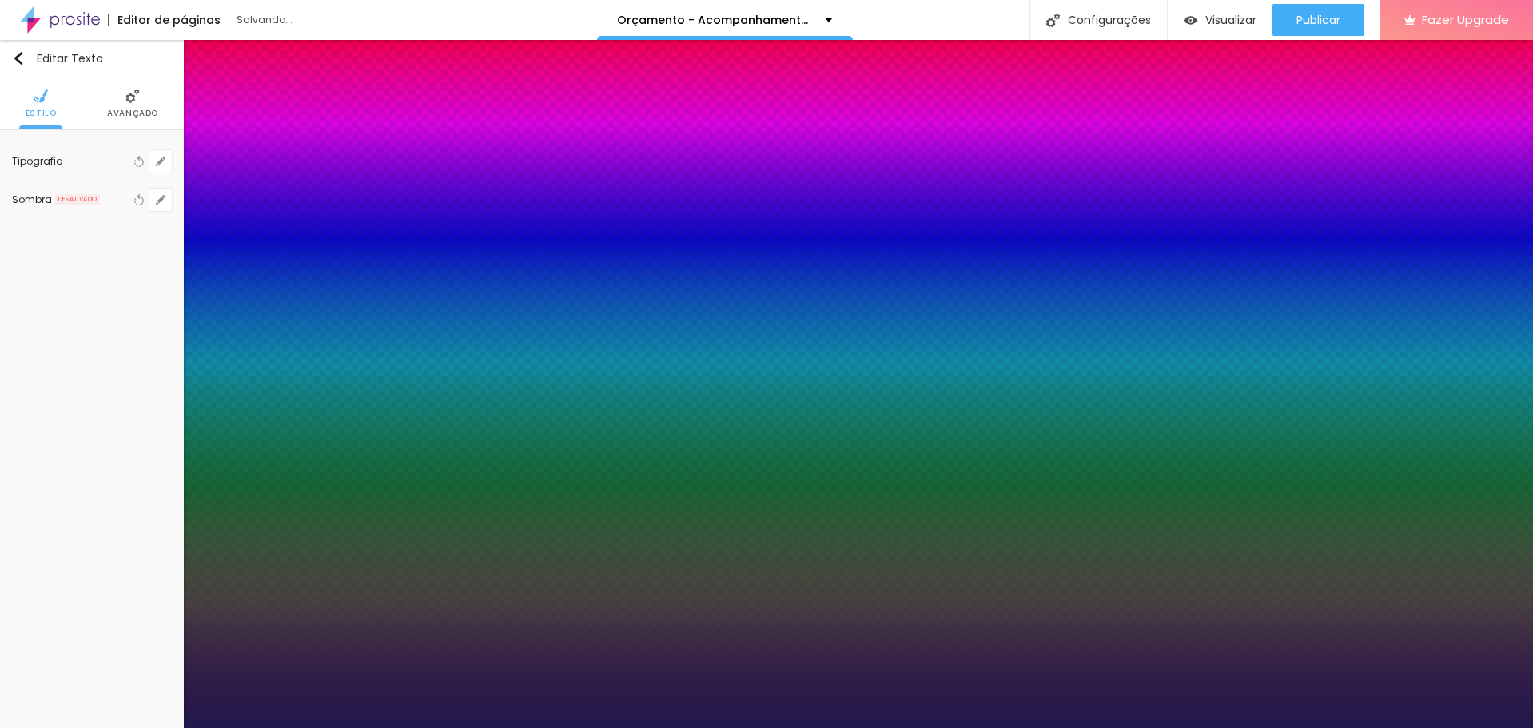
select select "CutiveMono"
type input "1"
select select "DancingScript"
type input "1"
select select "DMSerifDisplay-Italic"
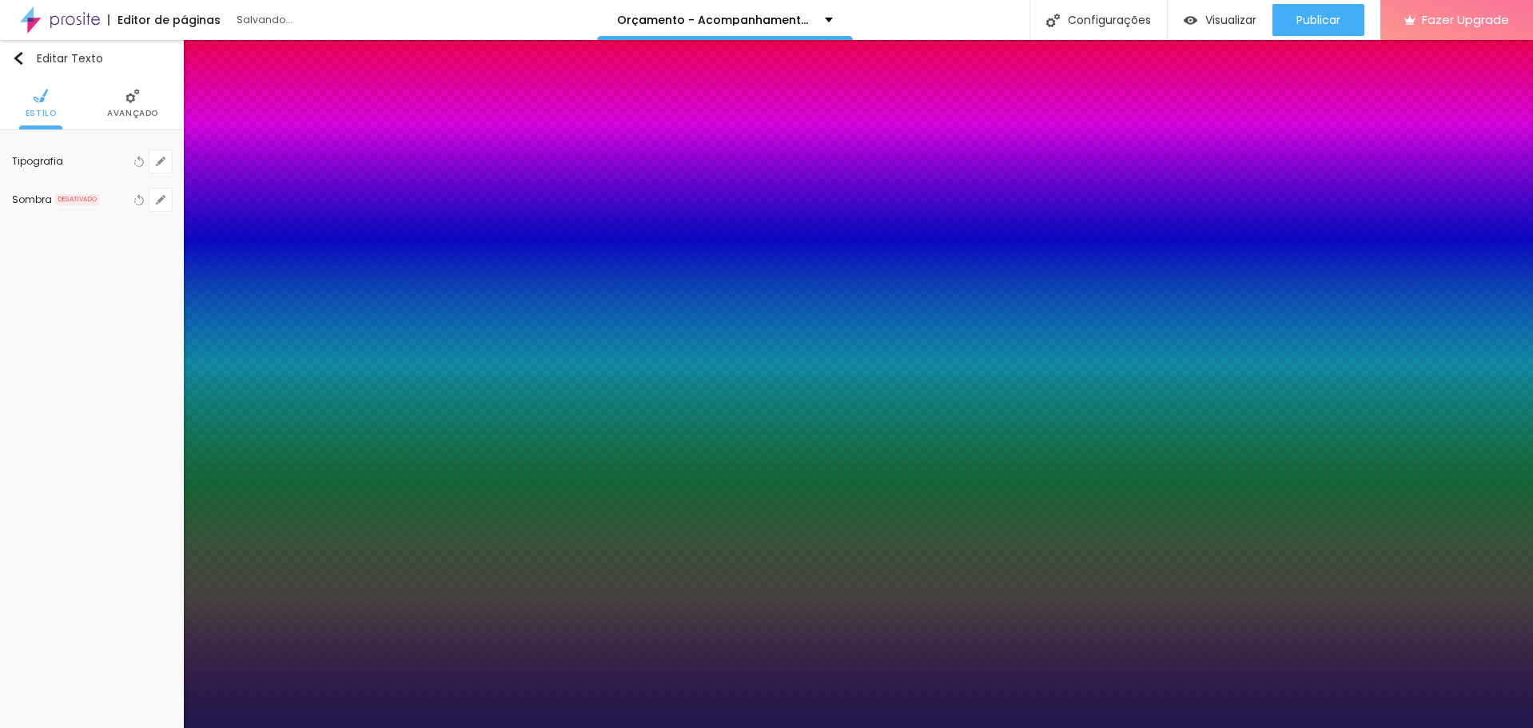
type input "1"
select select "DMSerifDisplay-Regular"
type input "1"
select select "EagleLake-Regular"
type input "1"
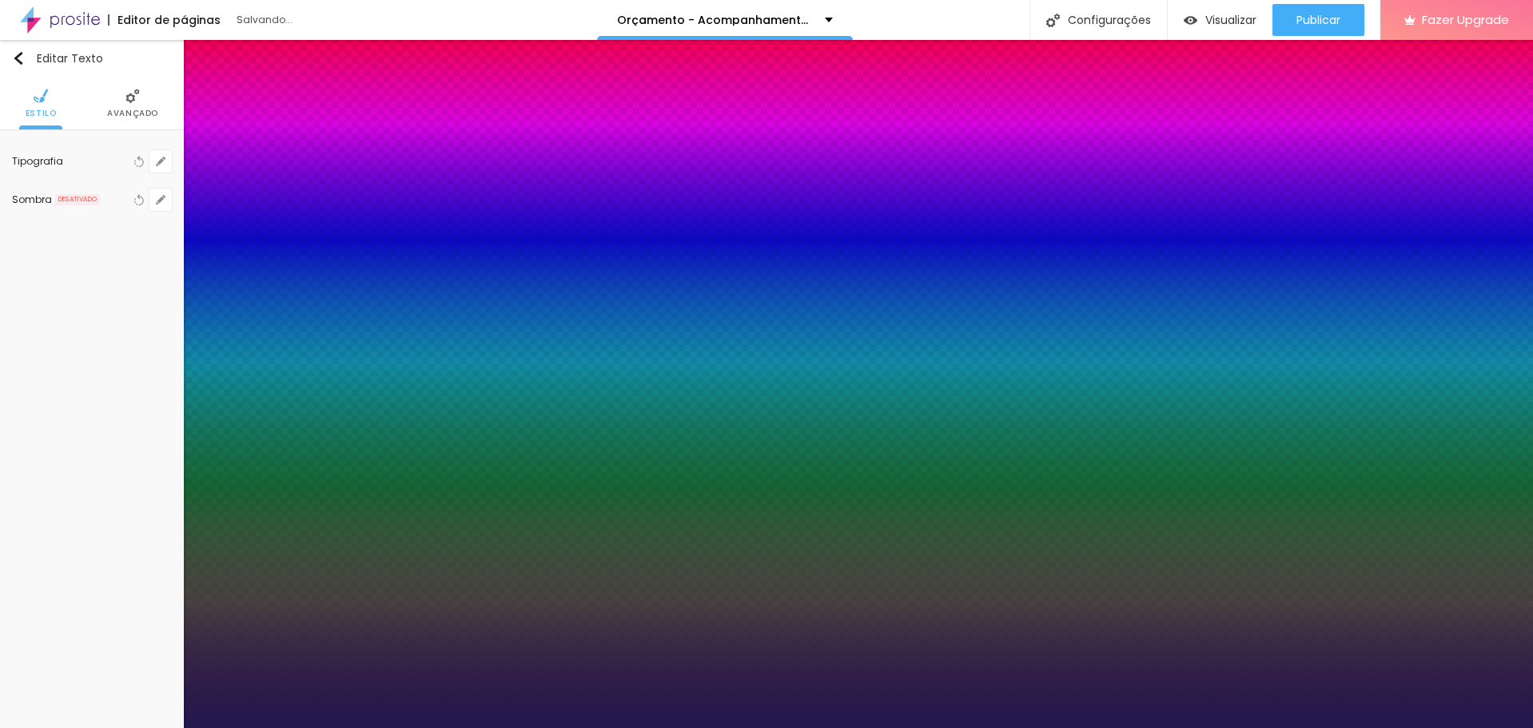
select select "Engagement-Regular"
type input "1"
select select "FjallaOne"
type input "1"
select select "FredokaOne-Regular"
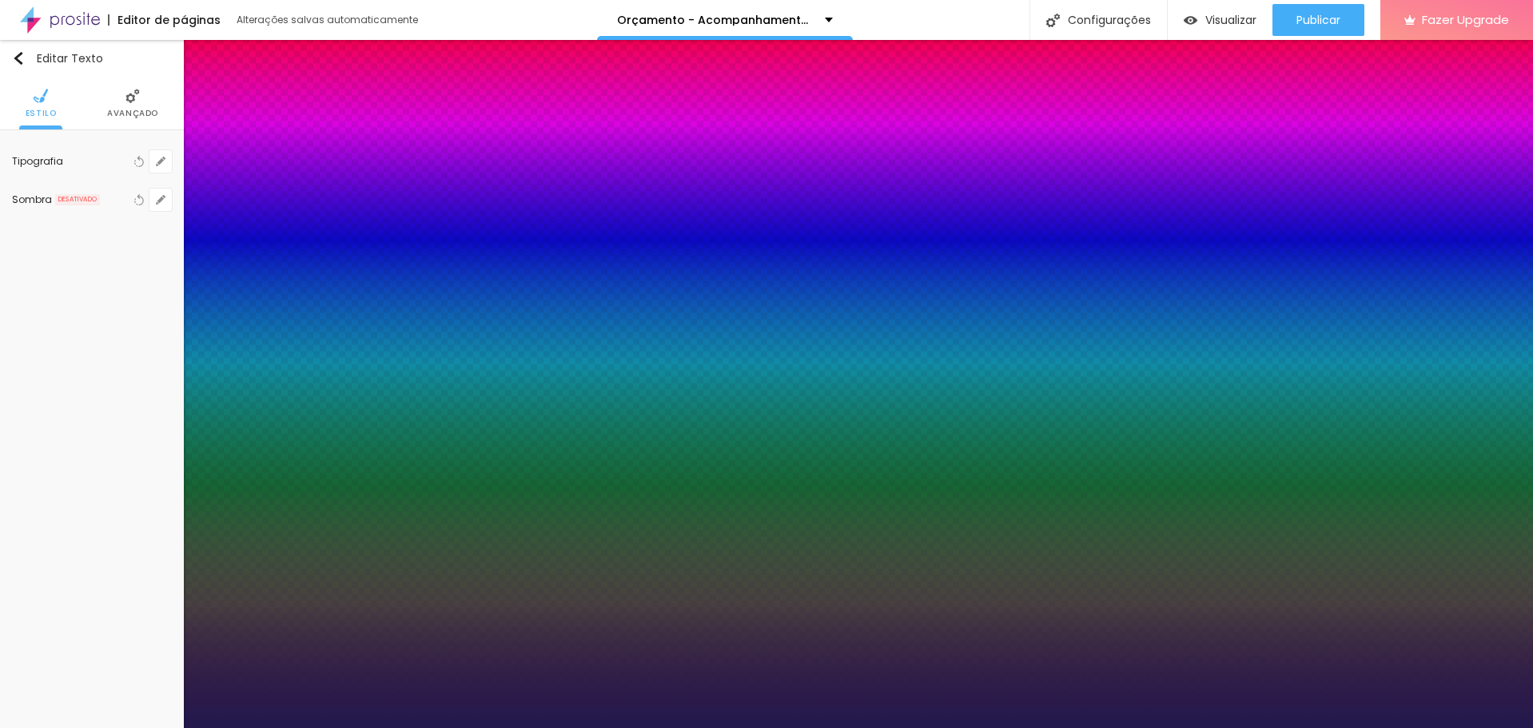
type input "1"
select select "GloriaHallelujah"
type input "1"
select select "GochiHand-Regular"
type input "1"
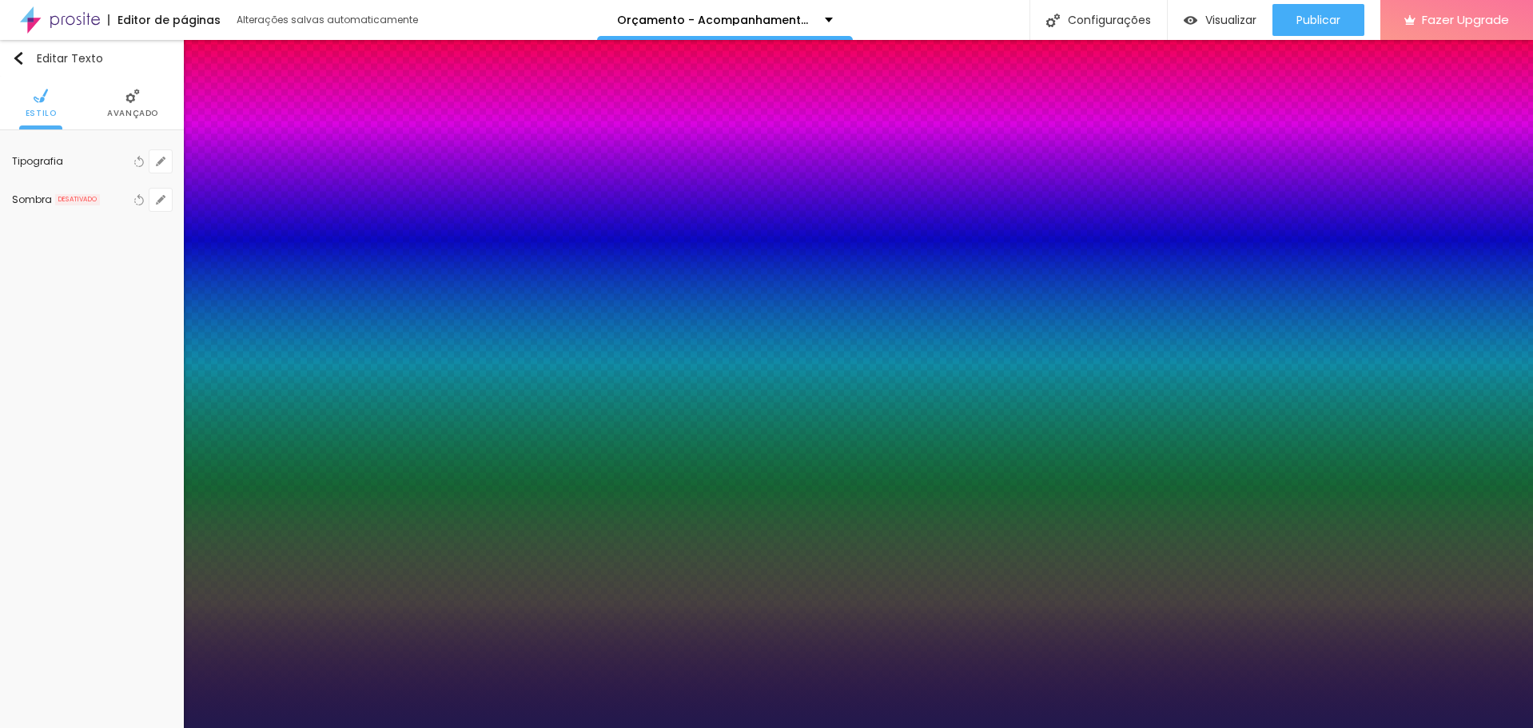
select select "GravitasOne-Regular"
type input "1"
select select "GreatVibes-Regular"
type input "1"
select select "Halant-Bold"
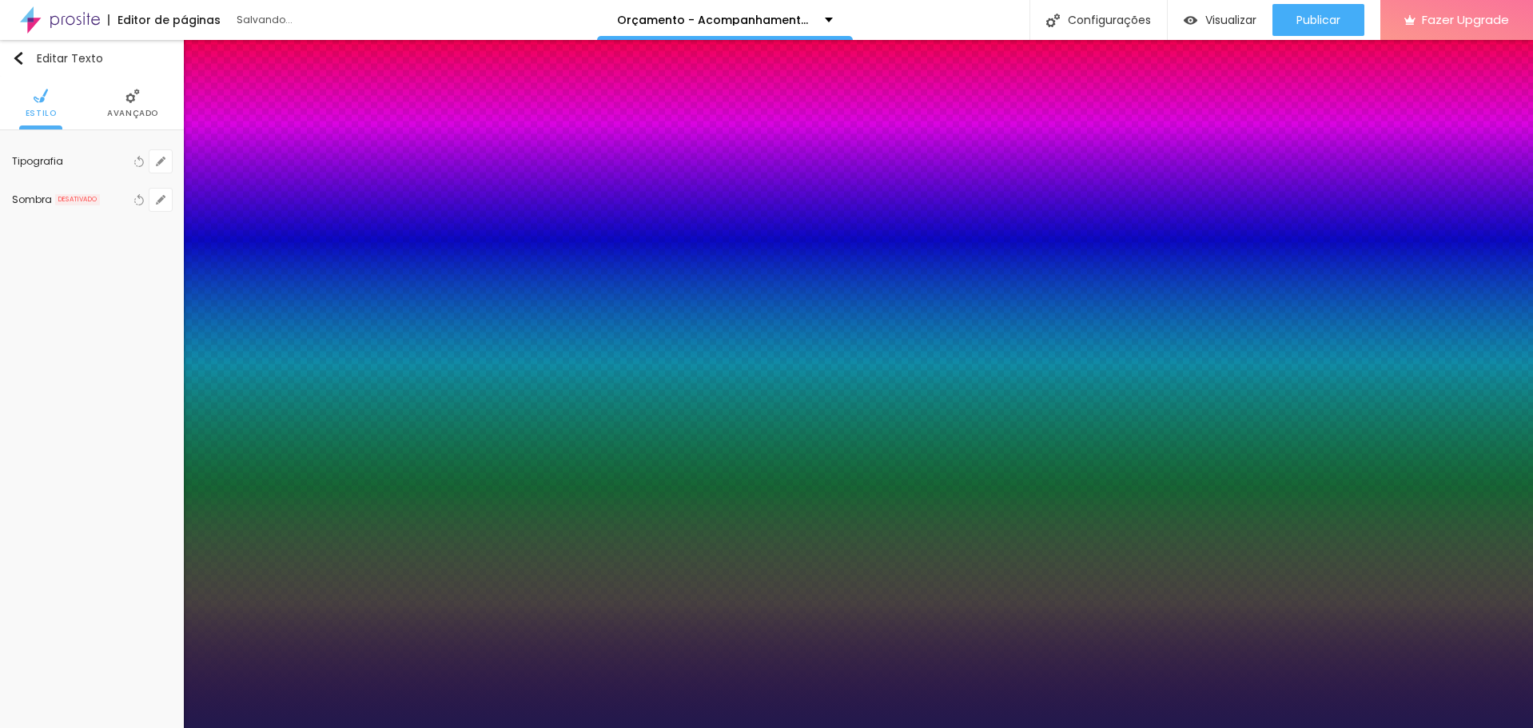
type input "1"
select select "Halant-Light"
type input "1"
select select "Halant-Medium"
type input "1"
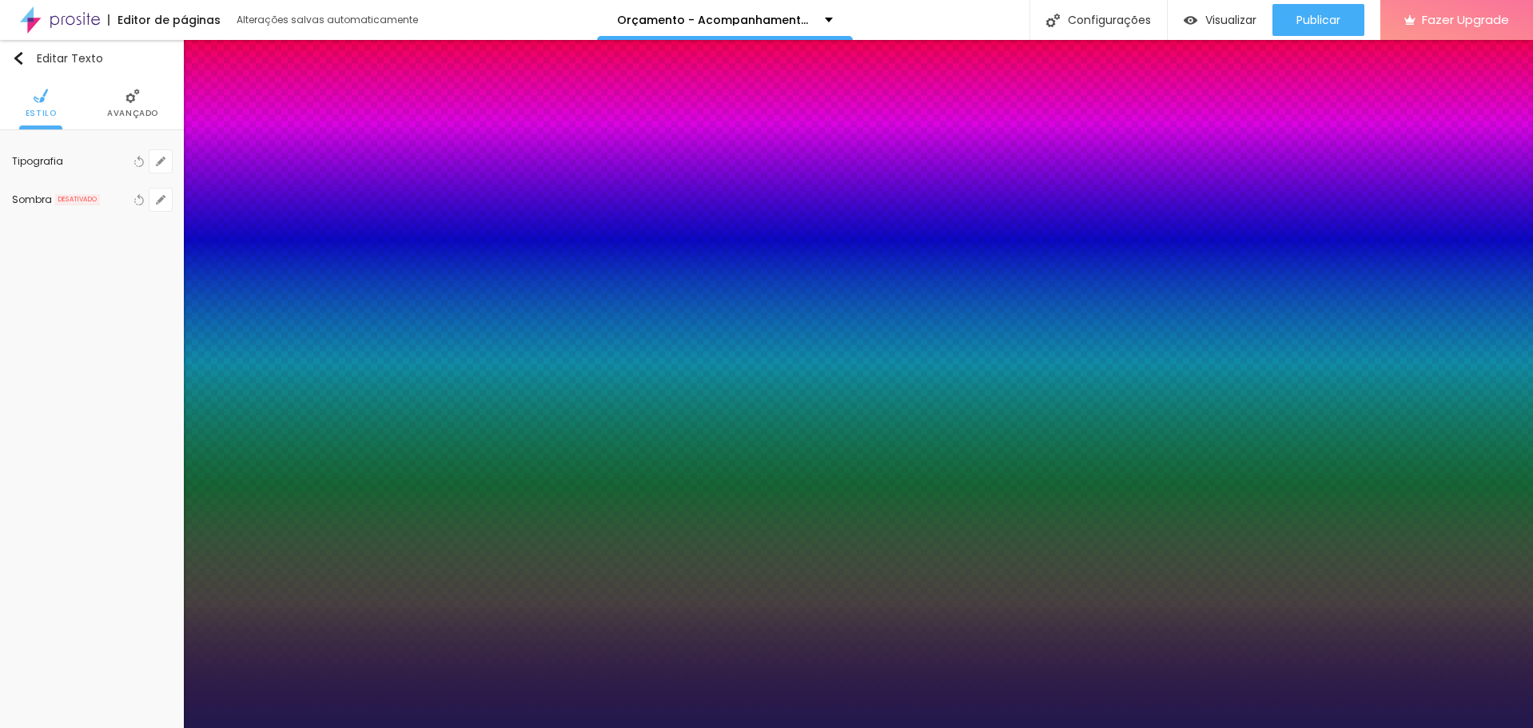
select select "Halant-Regular"
type input "1"
select select "IBMPlexMono-Bold"
type input "1"
select select "IBMPlexMono-Italic"
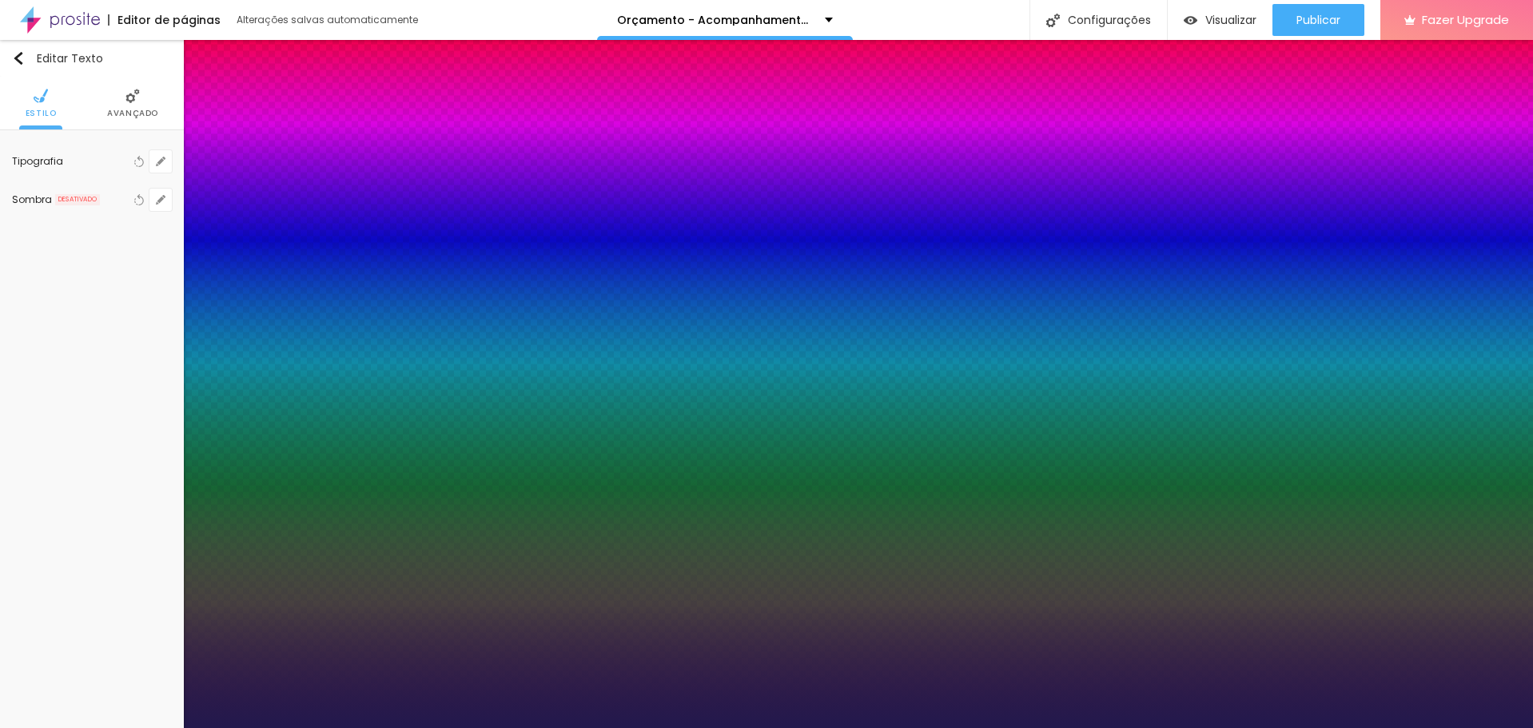
type input "1"
select select "IBMPlexMono-Light"
type input "1"
select select "IBMPlexMono-Regular"
type input "1"
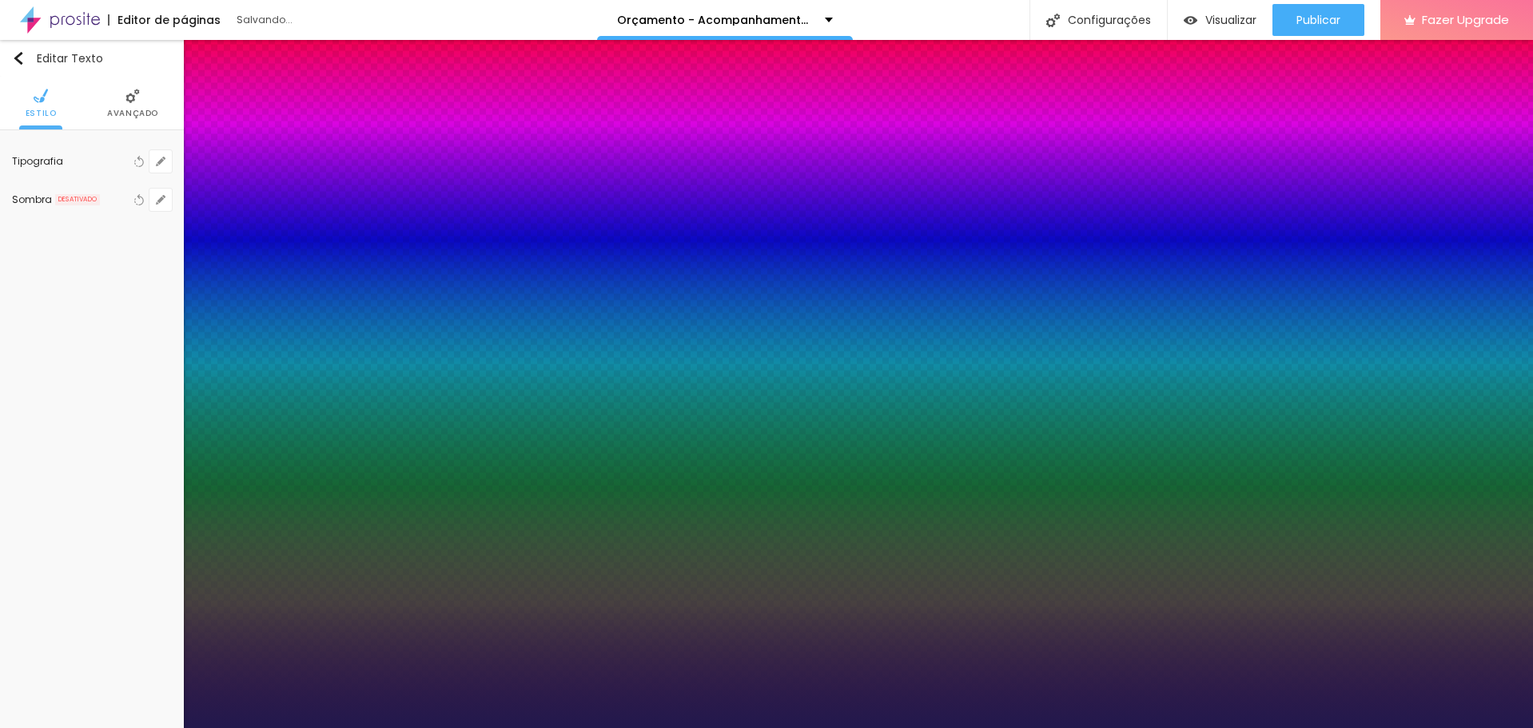
select select "IBMPlexMono-Thin"
type input "1"
select select "Inconsolata"
type input "1"
select select "InknutAntiqua"
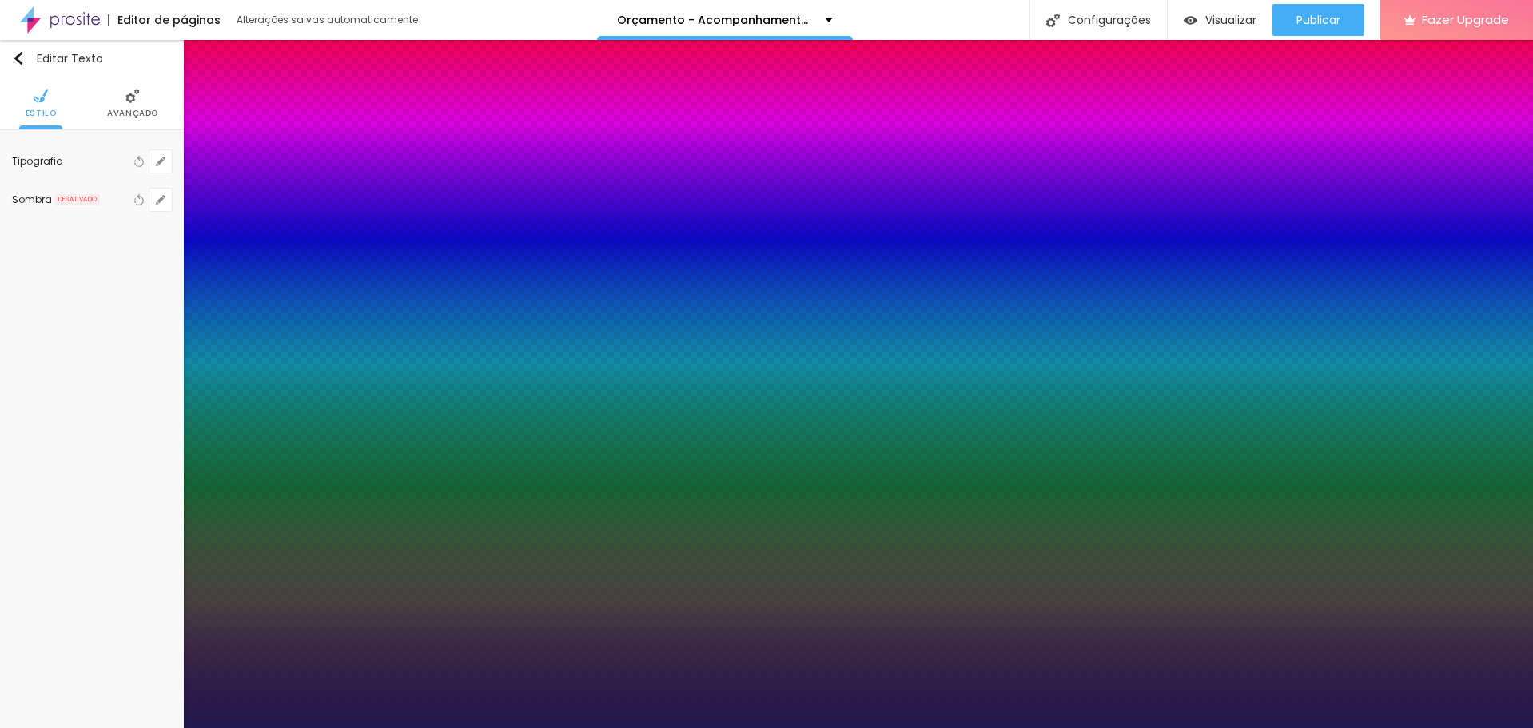
type input "1"
select select "InknutAntiquaBlack"
type input "1"
select select "Jaldi-Bold"
type input "1"
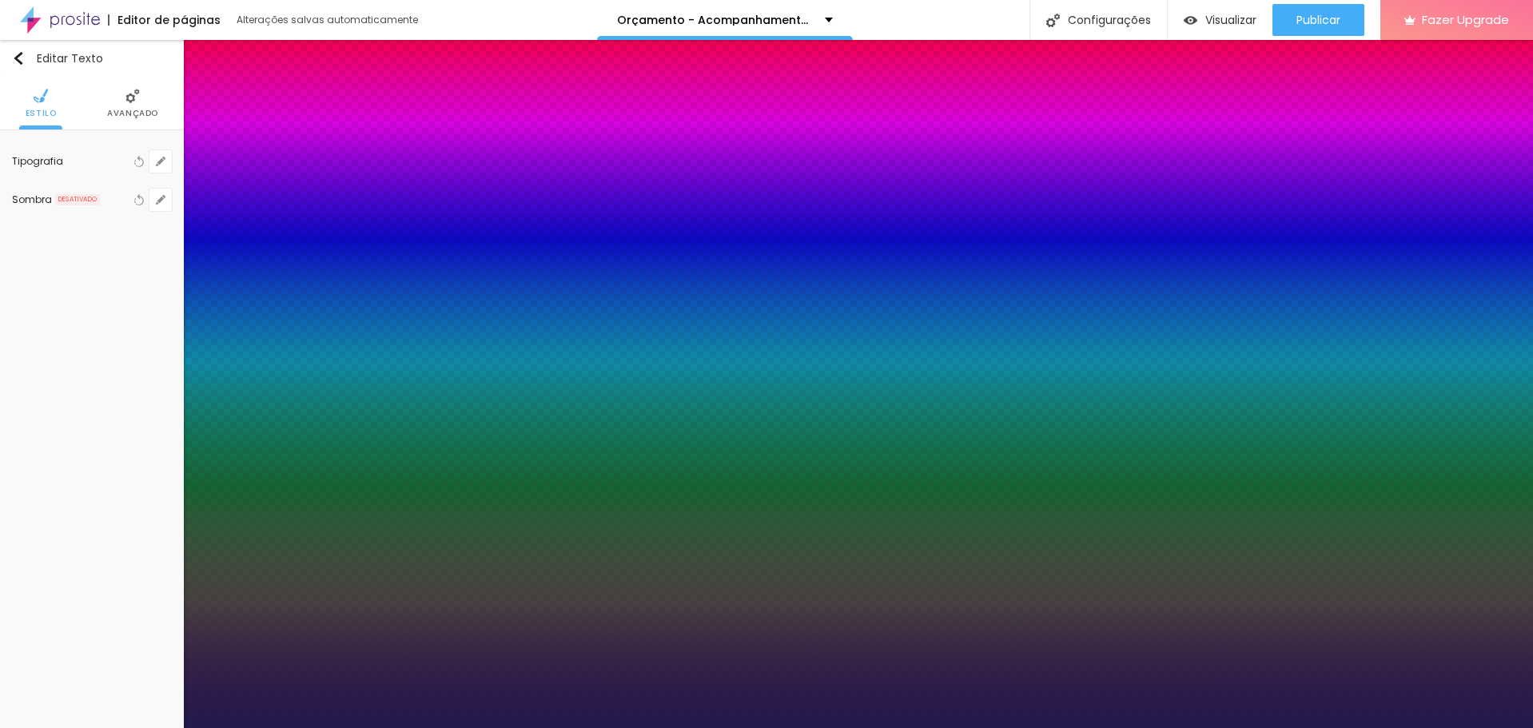
select select "Jaldi-Regular"
type input "1"
select select "JosefinSlab"
type input "1"
select select "JosefinSlabLight"
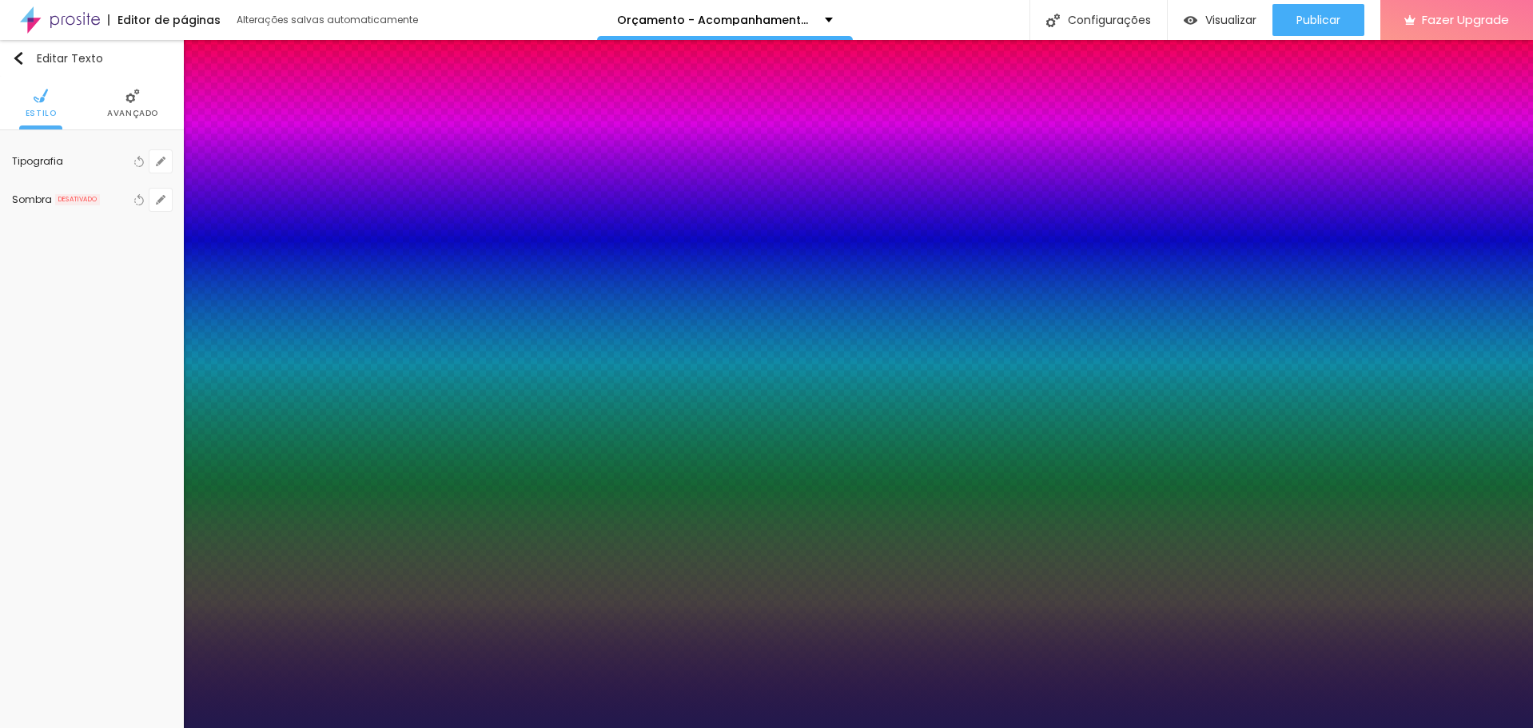
type input "1"
select select "Kalam"
type input "1"
select select "[PERSON_NAME]"
type input "1"
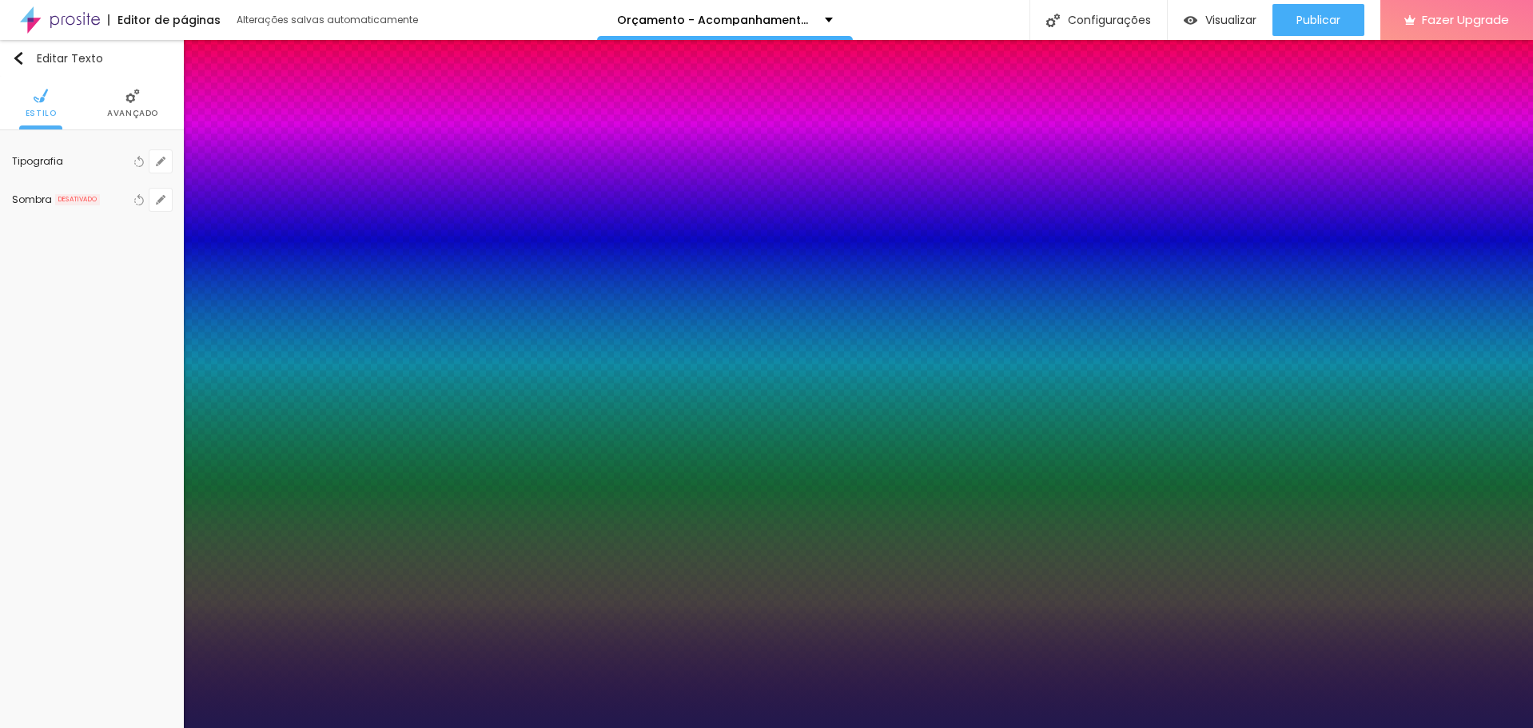
select select "Katibeh-Regular"
type input "1"
select select "KaushanScript-Regular"
type input "1"
select select "Khand-Bold"
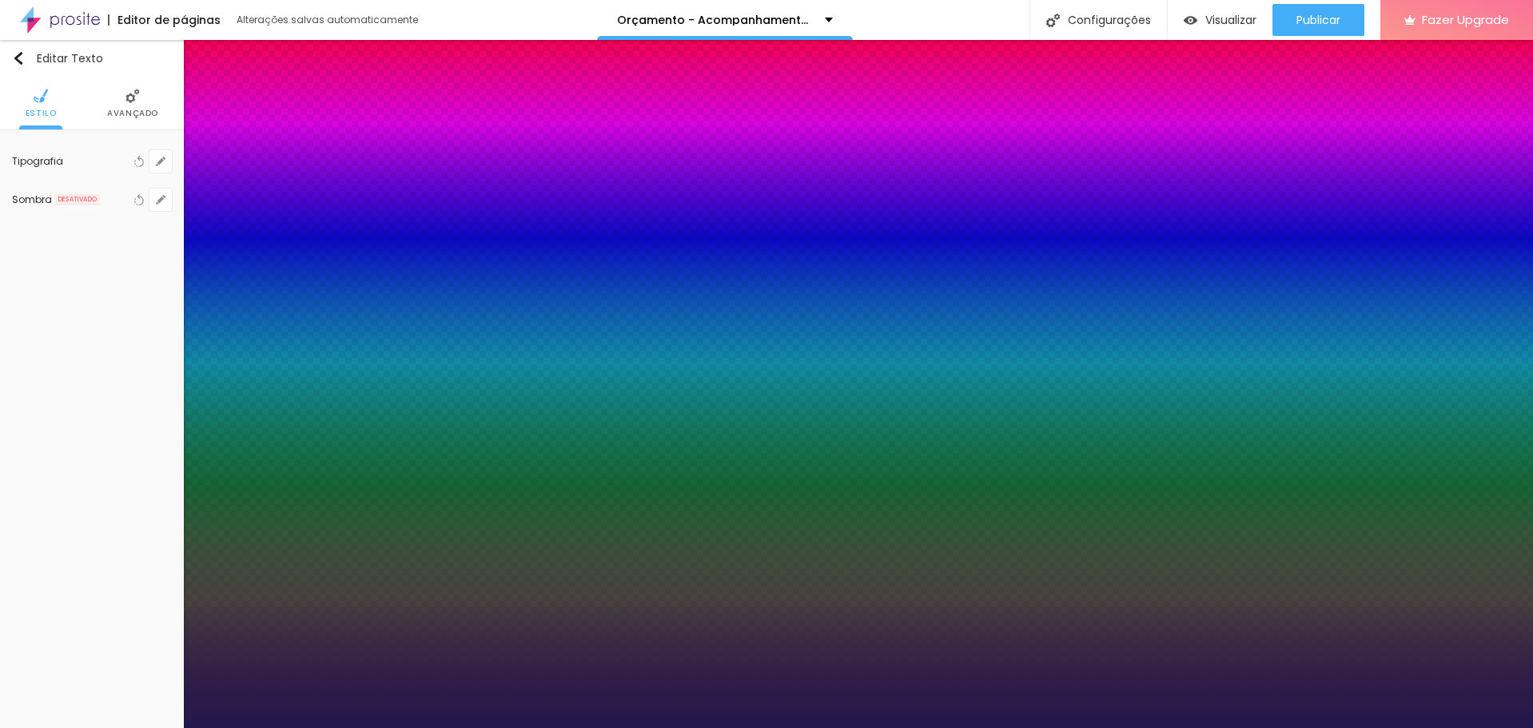
type input "1"
select select "Khand-Light"
type input "1"
select select "Khand-Regular"
type input "1"
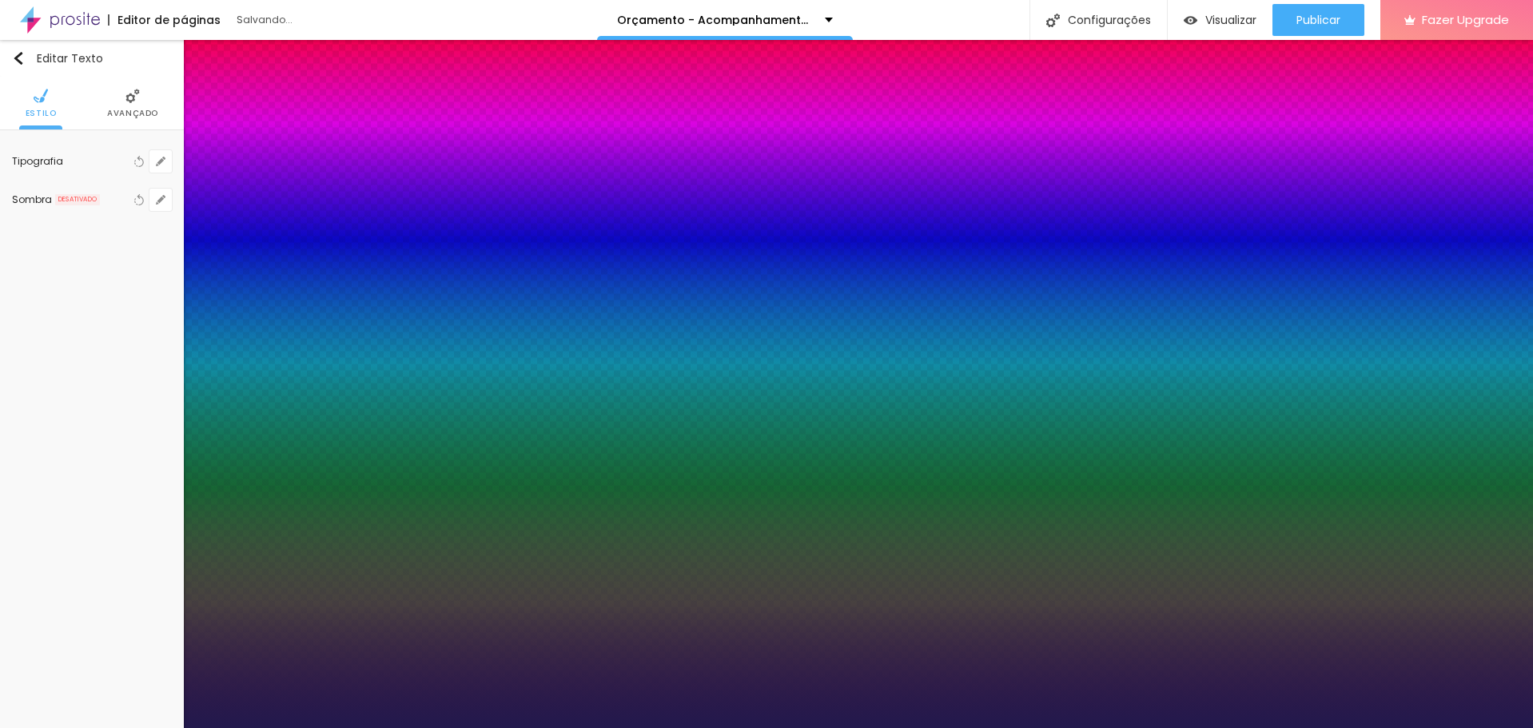
select select "Kreon"
type input "1"
select select "KreonLight"
type input "1"
select select "Laila"
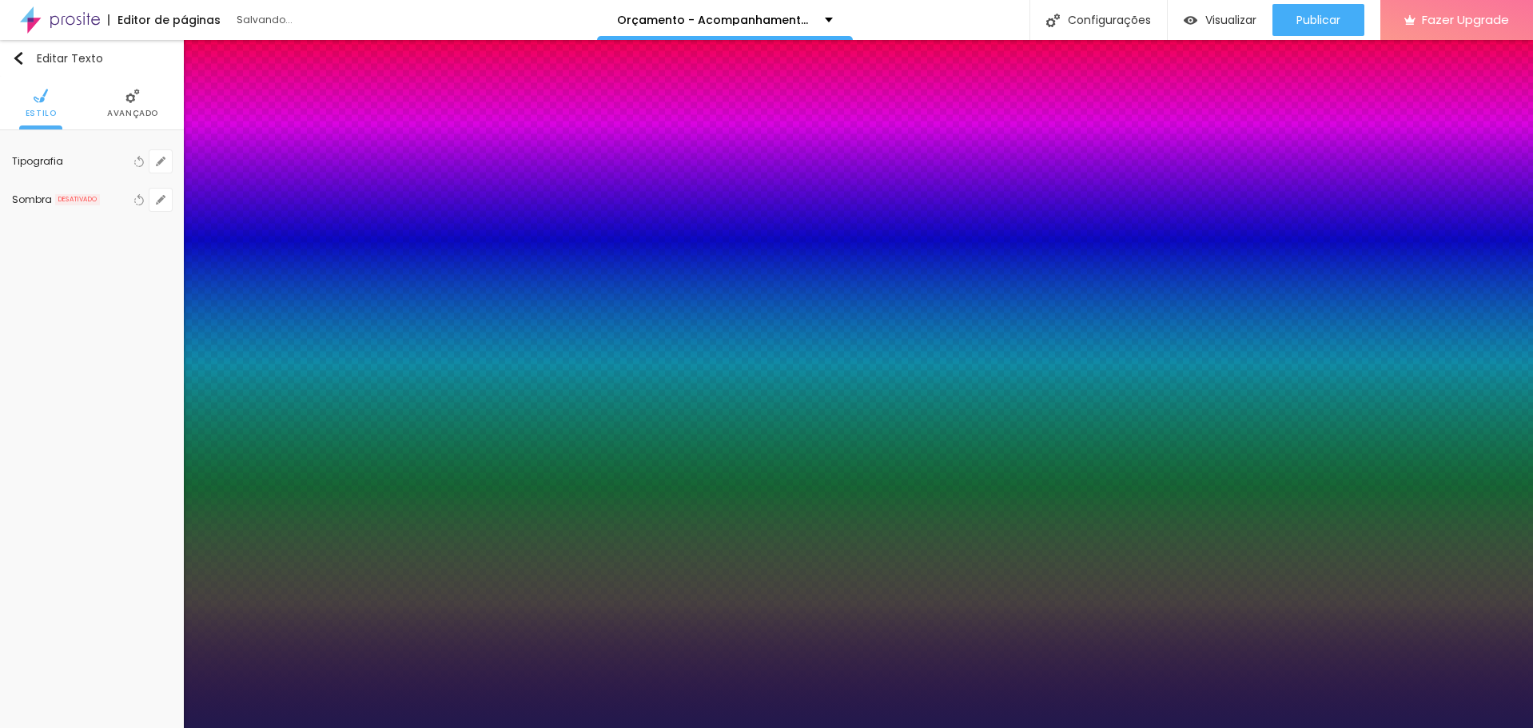
type input "1"
select select "Laila-Bold"
type input "1"
select select "Laila-Light"
type input "1"
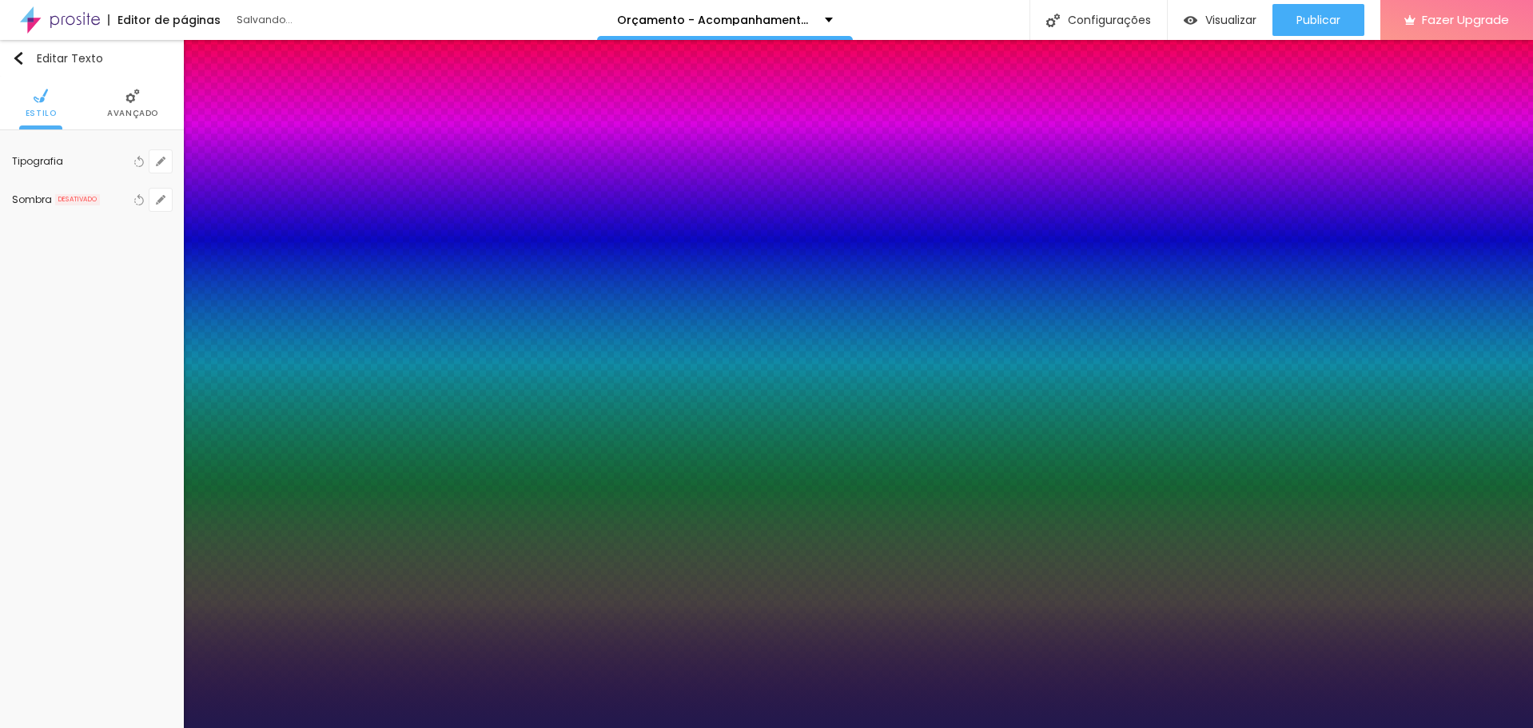
select select "Laila-Regular"
type input "1"
click at [1456, 727] on div at bounding box center [766, 728] width 1533 height 0
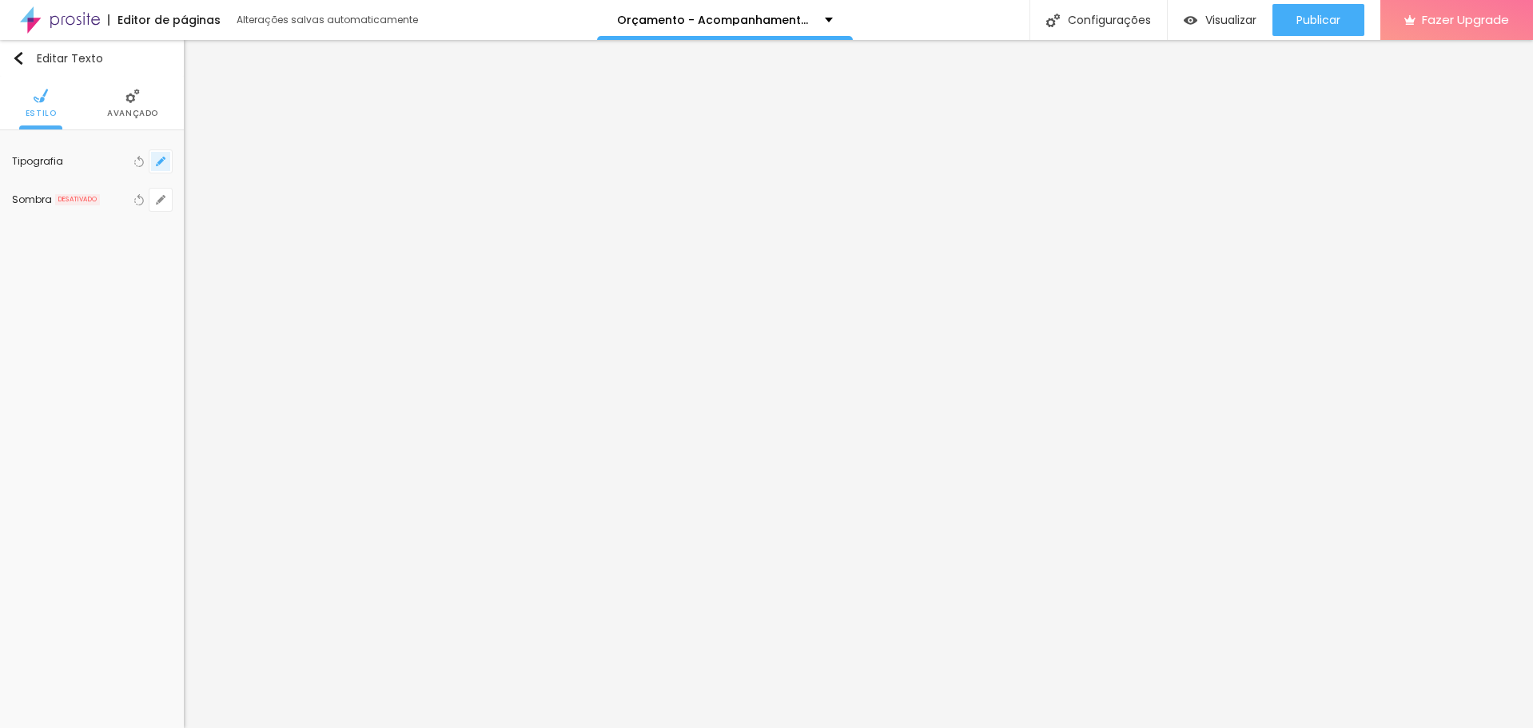
click at [164, 164] on icon "button" at bounding box center [161, 162] width 10 height 10
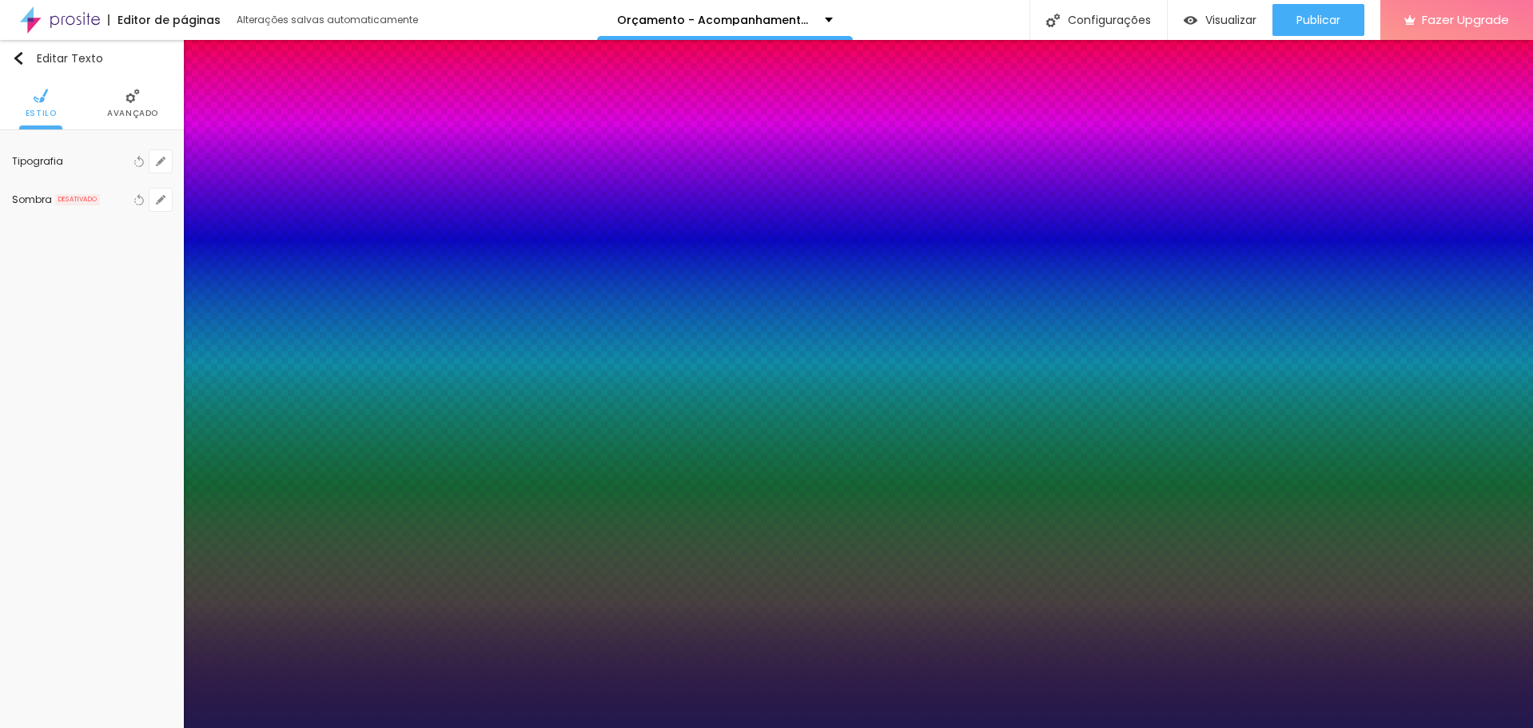
drag, startPoint x: 261, startPoint y: 229, endPoint x: 270, endPoint y: 229, distance: 8.8
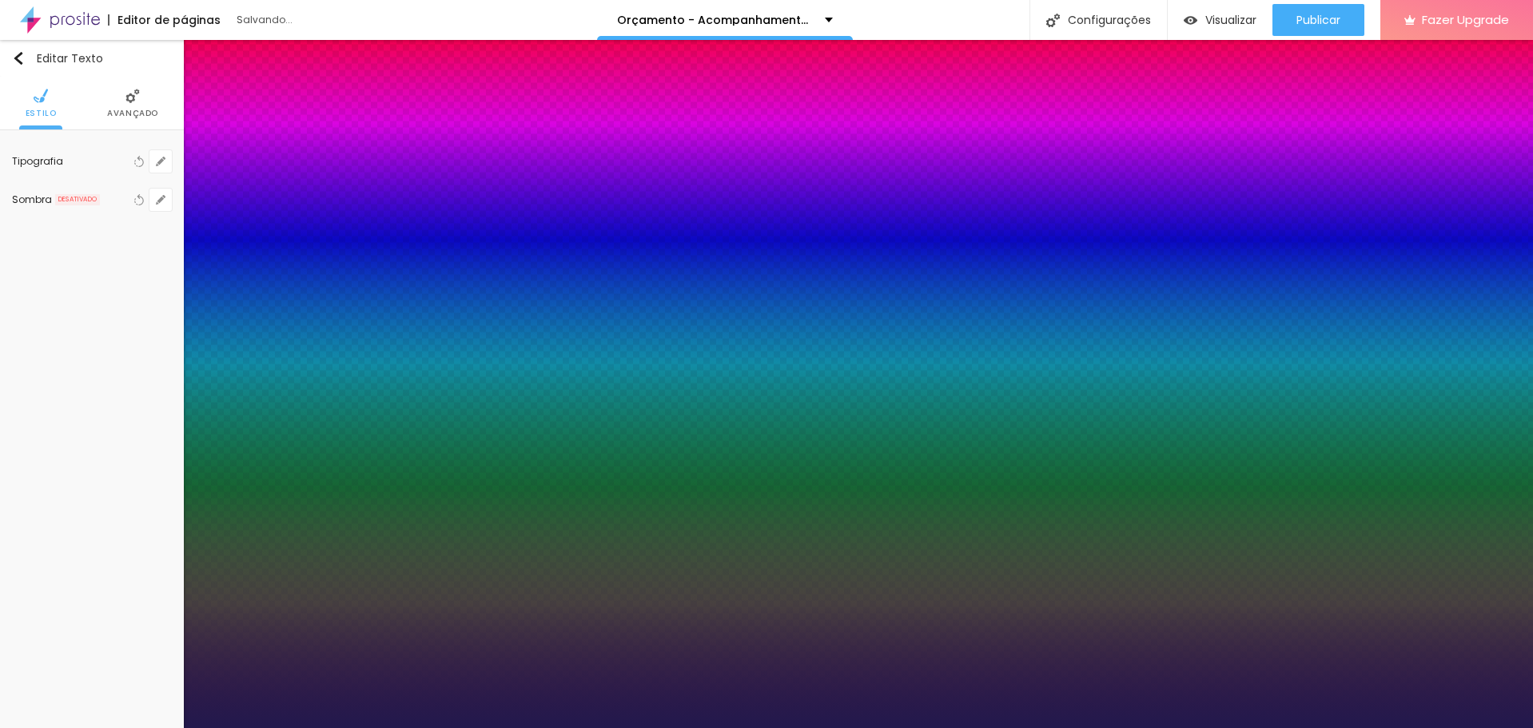
click at [691, 727] on div at bounding box center [766, 728] width 1533 height 0
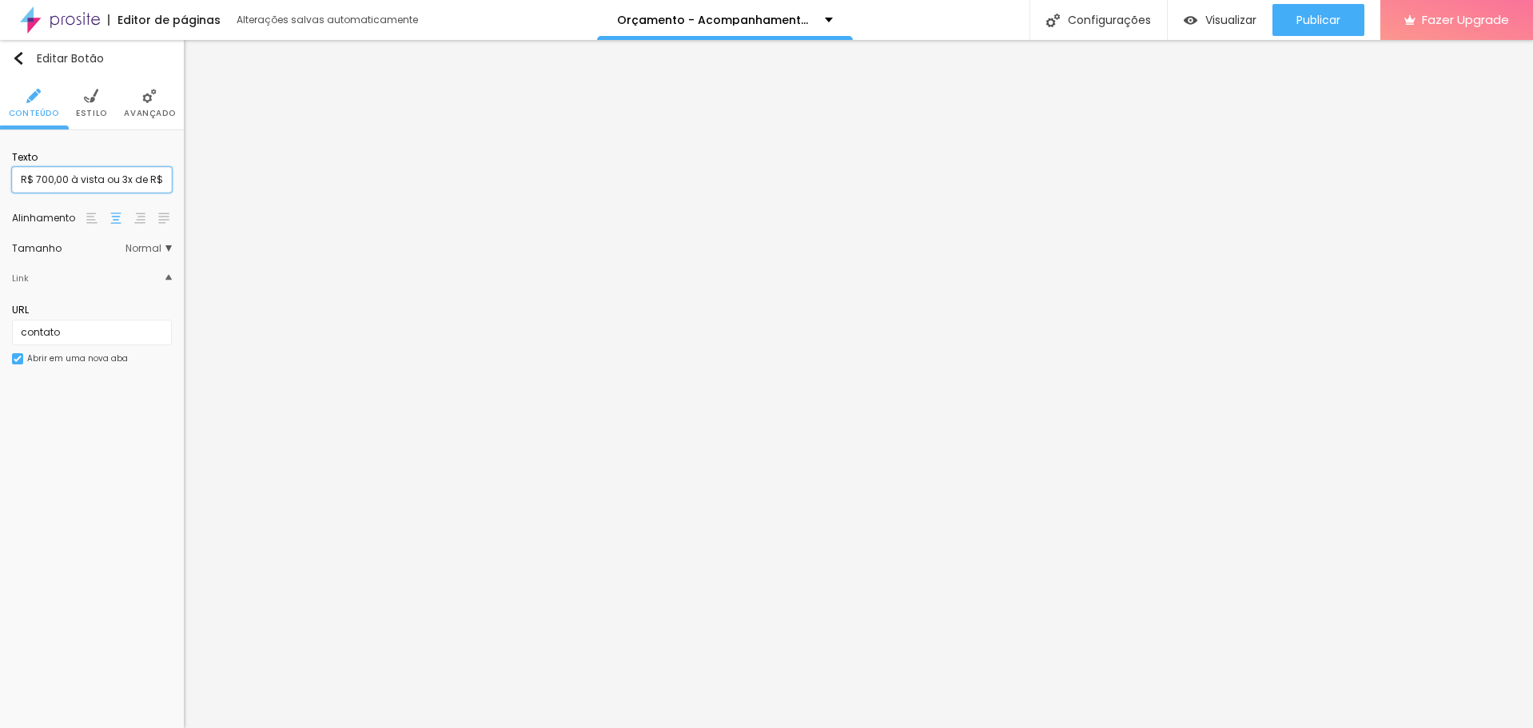
click at [75, 169] on input "R$ 700,00 à vista ou 3x de R$ 250,00" at bounding box center [92, 180] width 160 height 26
click at [72, 177] on input "R$ 1.100,00 à vista ou 12x de R$ 120,00" at bounding box center [92, 180] width 160 height 26
click at [77, 171] on input "R$ 700,00 à vista ou 3x de R$ 250,00" at bounding box center [92, 180] width 160 height 26
paste input "800,00 à vista ou 4x de R$ 21"
click at [79, 180] on input "R$ 1.100,00 à vista ou 12x de R$ 120,00" at bounding box center [92, 180] width 160 height 26
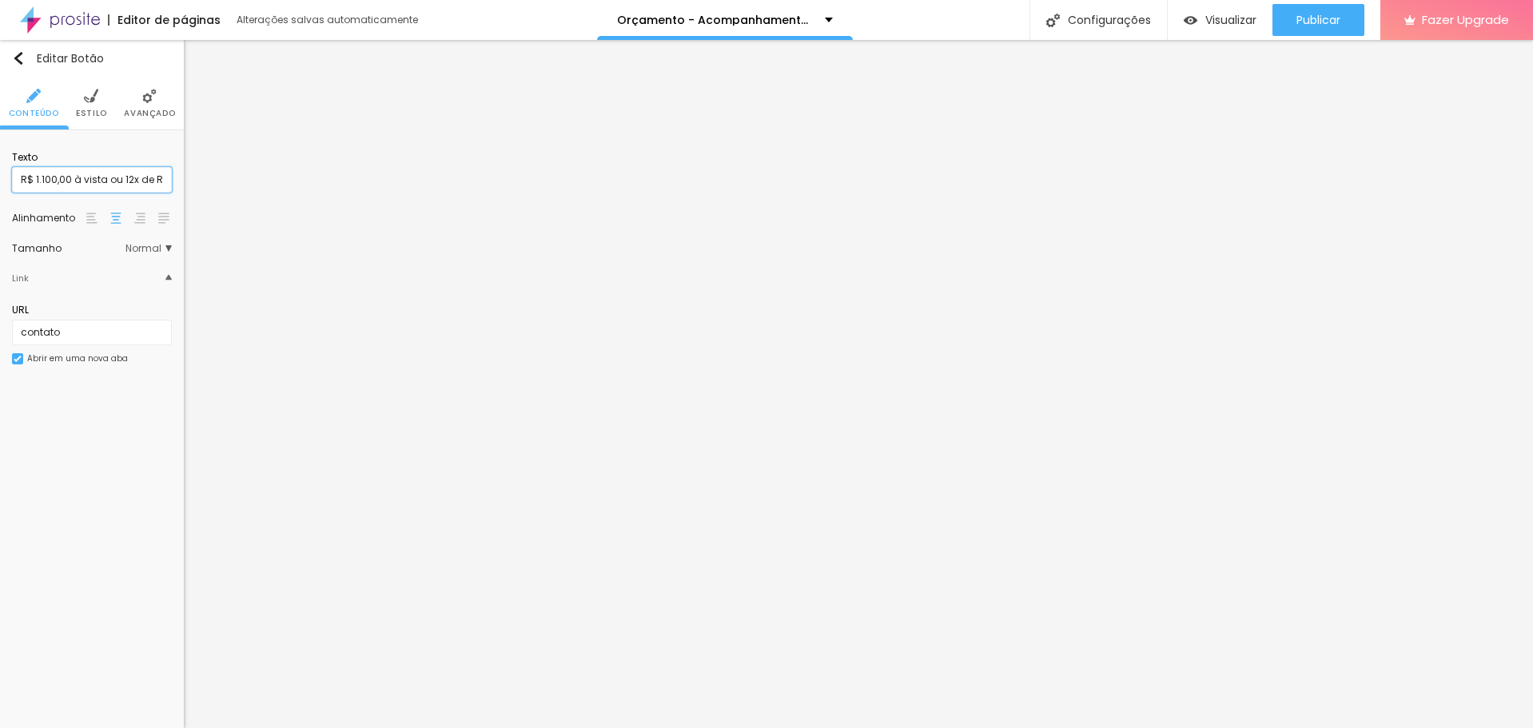
paste input "850,00 à vista ou 6x de R$ 16"
click at [44, 177] on input "R$ 850,00 à vista ou 6x de R$ 160,00" at bounding box center [92, 180] width 160 height 26
click at [94, 189] on input "R$ 800,00 à vista ou 4x de R$ 210,00" at bounding box center [92, 180] width 160 height 26
paste input "770,00 à vista ou 4x de R$ 20"
click at [90, 180] on input "R$ 900,00 à vista ou 6x de R$ 160,00" at bounding box center [92, 180] width 160 height 26
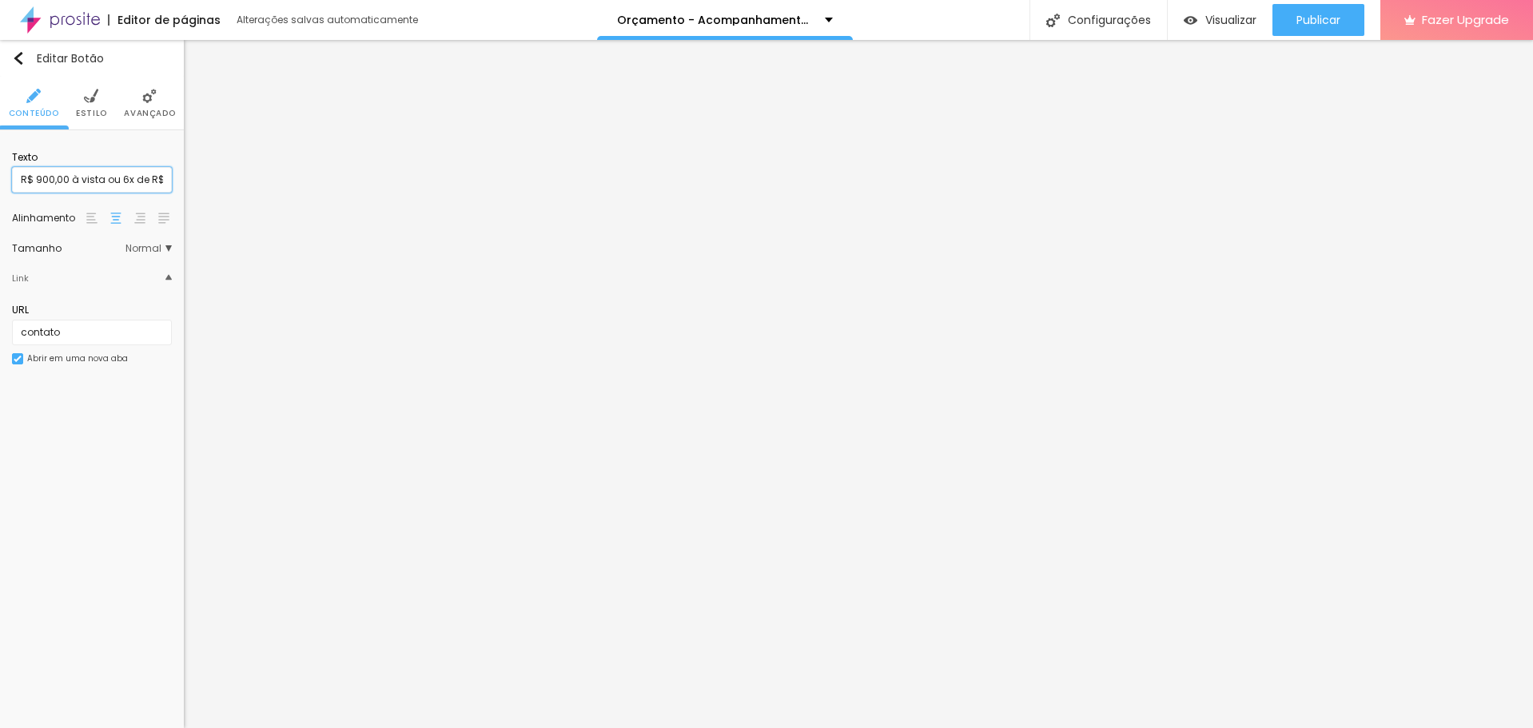
paste input "50,00 à vista ou 6x de R$ 17"
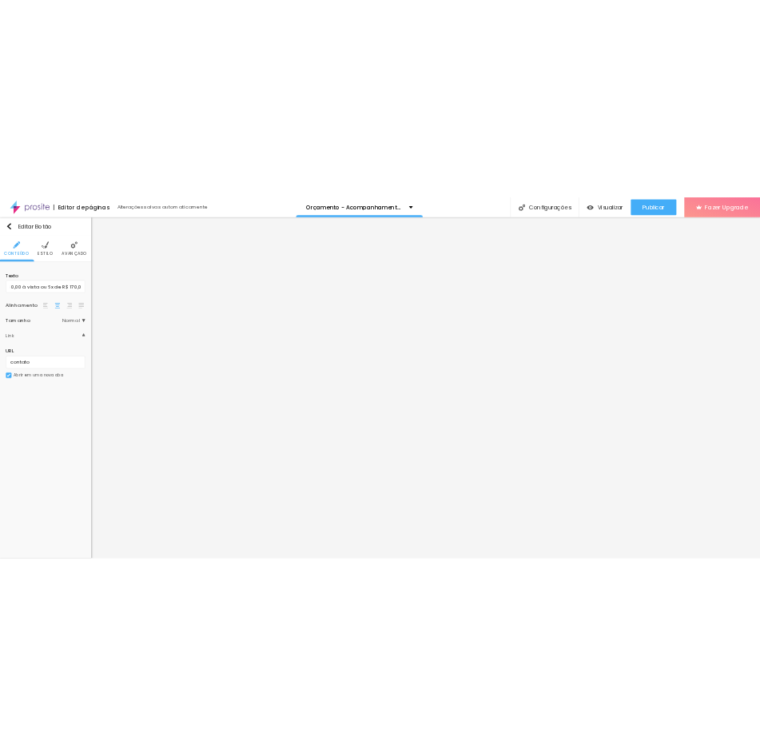
scroll to position [0, 0]
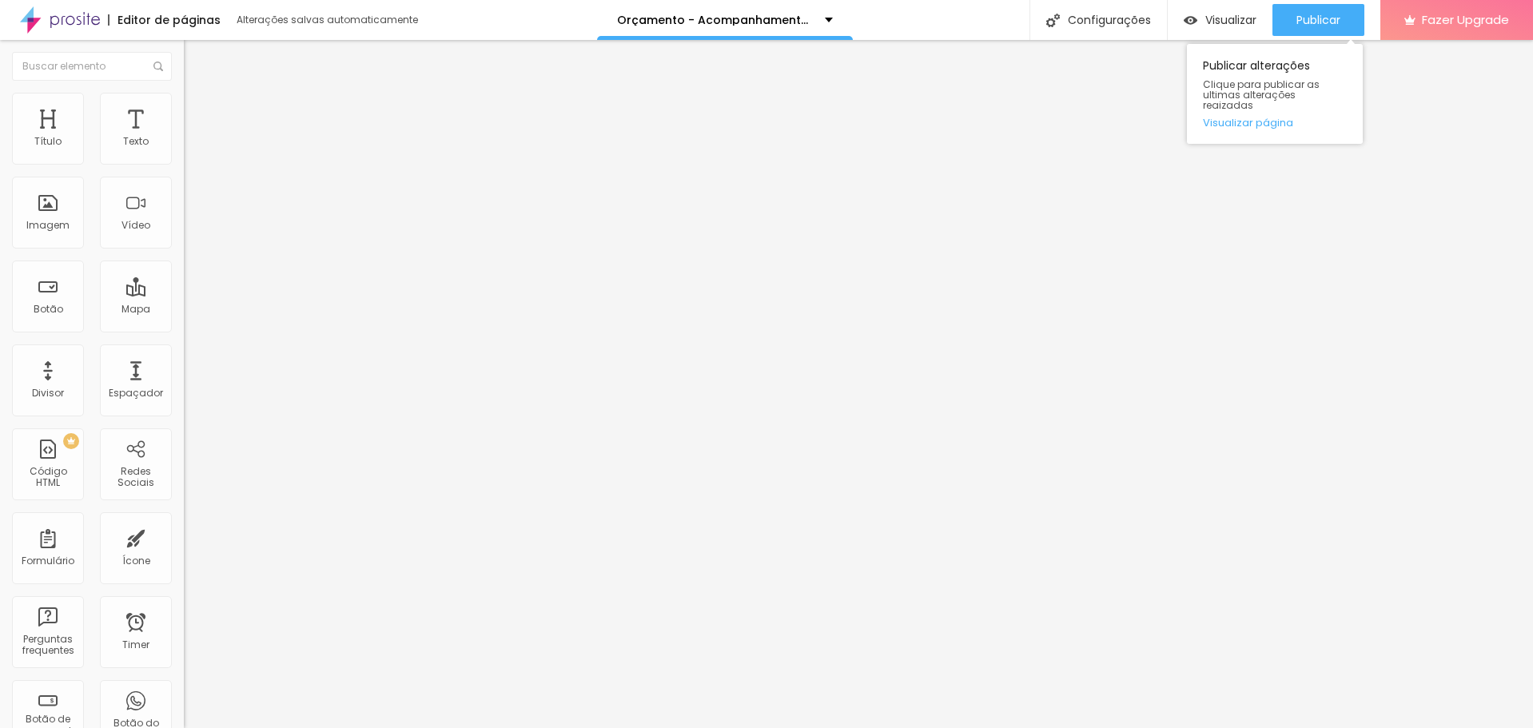
click at [1308, 36] on div "Publicar alterações Clique para publicar as ultimas alterações reaizadas Visual…" at bounding box center [1275, 90] width 176 height 108
click at [1324, 10] on div "Publicar" at bounding box center [1318, 20] width 44 height 32
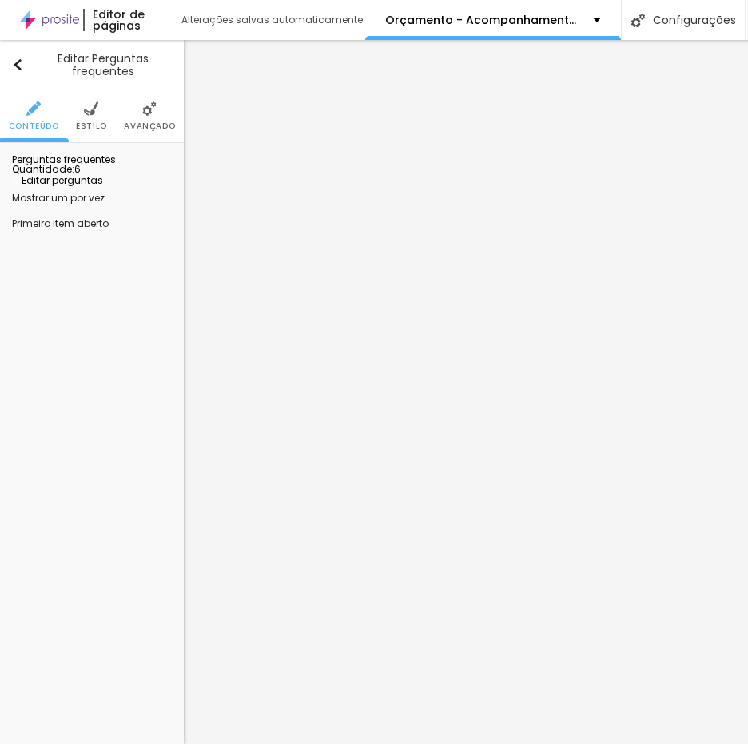
click at [89, 187] on span "Editar perguntas" at bounding box center [57, 180] width 91 height 14
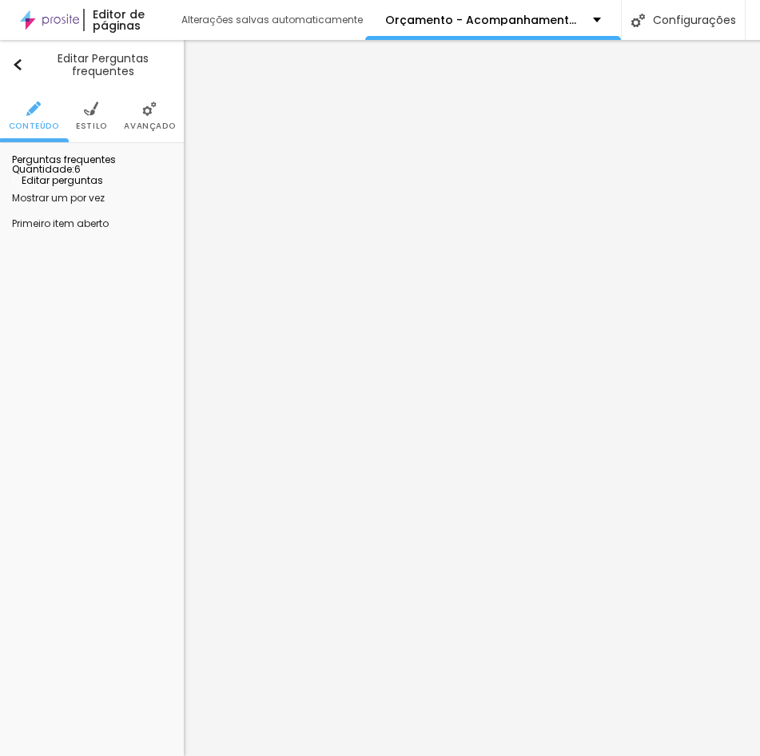
paste div
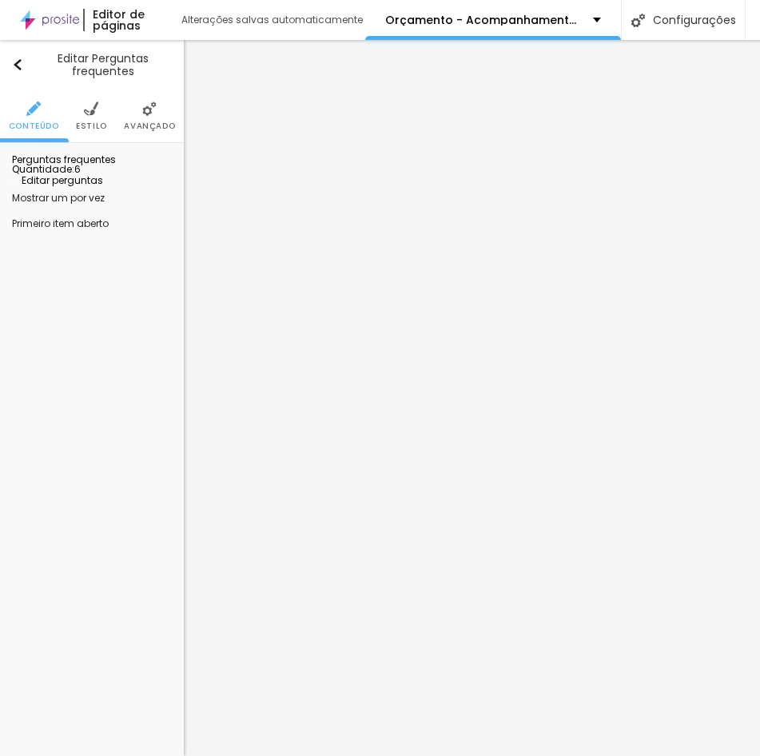
drag, startPoint x: 88, startPoint y: 410, endPoint x: 88, endPoint y: 366, distance: 44.0
